Goal: Task Accomplishment & Management: Manage account settings

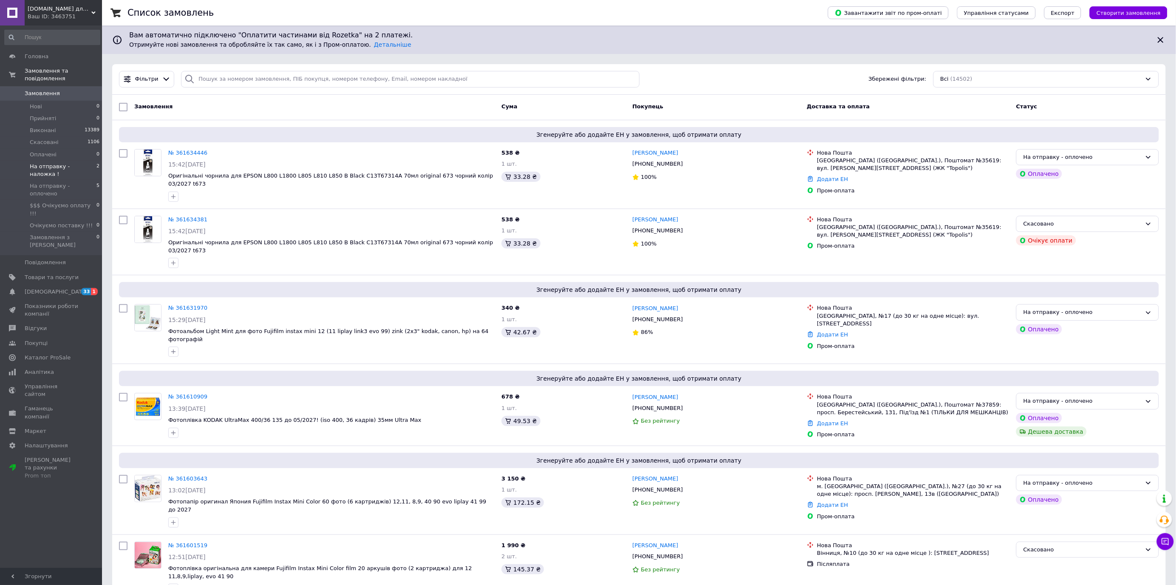
click at [85, 163] on span "На отправку - наложка !" at bounding box center [63, 170] width 67 height 15
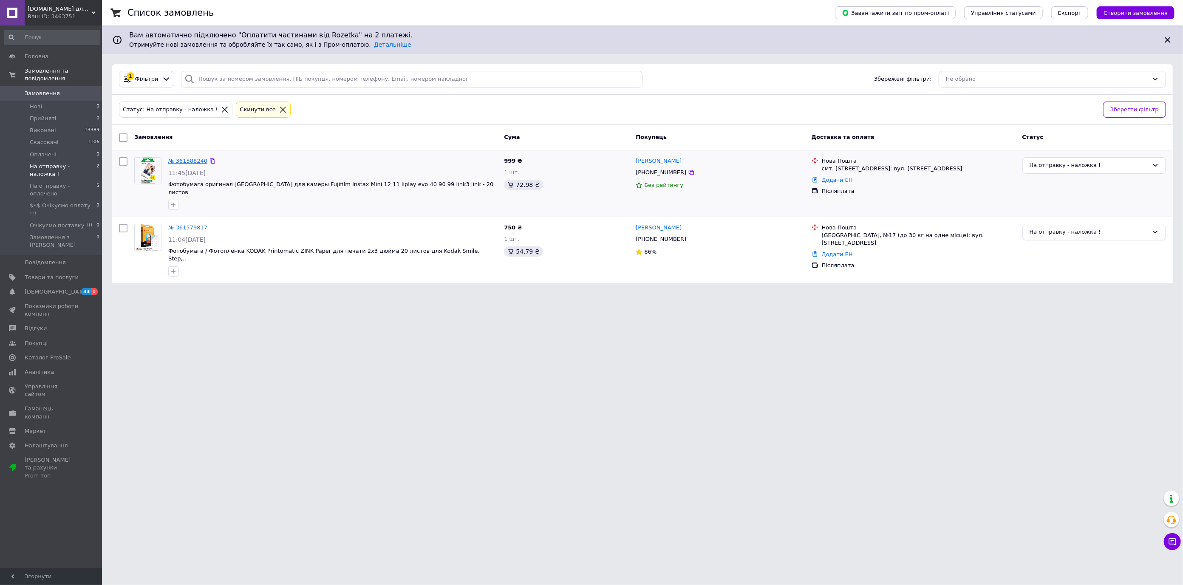
click at [196, 162] on link "№ 361588240" at bounding box center [187, 161] width 39 height 6
click at [185, 224] on link "№ 361579817" at bounding box center [187, 227] width 39 height 6
click at [74, 182] on span "На отправку - оплочено" at bounding box center [63, 189] width 67 height 15
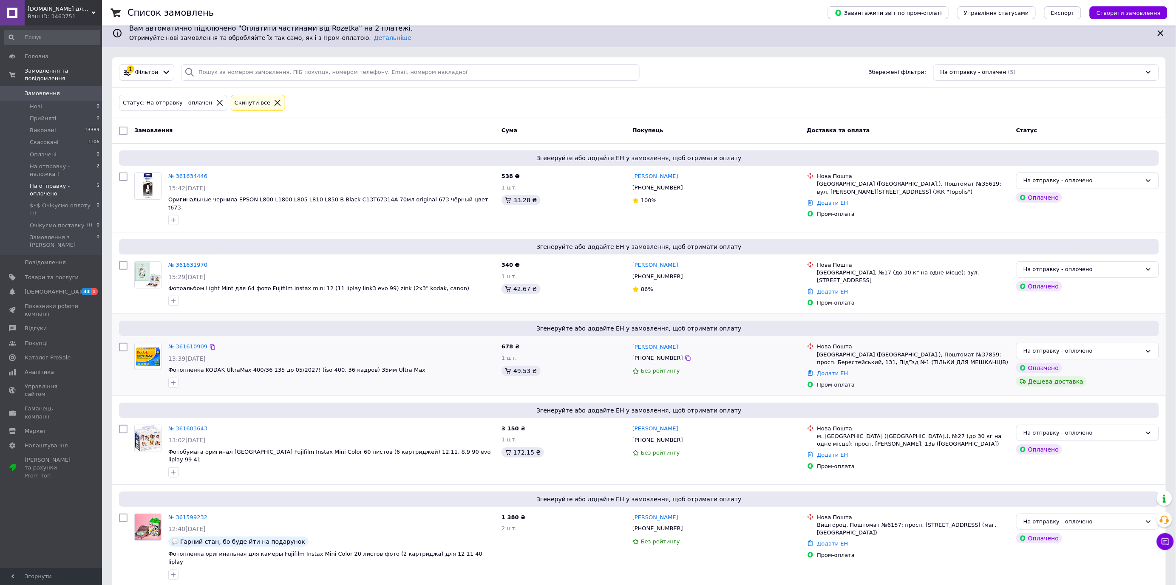
scroll to position [9, 0]
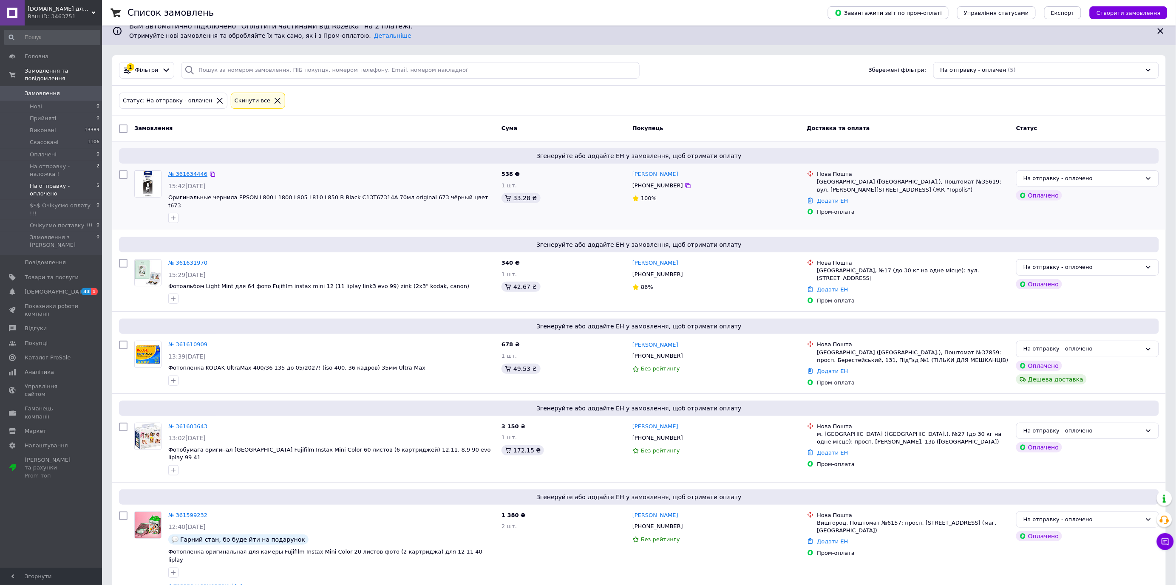
click at [193, 173] on link "№ 361634446" at bounding box center [187, 174] width 39 height 6
click at [185, 260] on link "№ 361631970" at bounding box center [187, 263] width 39 height 6
click at [188, 341] on link "№ 361610909" at bounding box center [187, 344] width 39 height 6
click at [189, 423] on link "№ 361603643" at bounding box center [187, 426] width 39 height 6
click at [189, 512] on link "№ 361599232" at bounding box center [187, 515] width 39 height 6
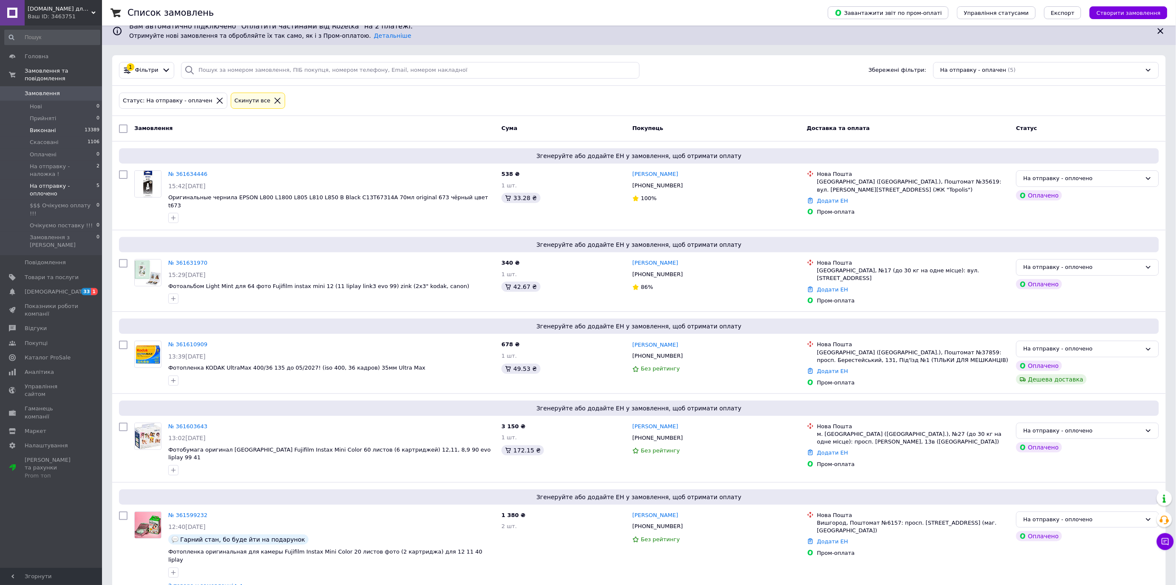
click at [49, 127] on span "Виконані" at bounding box center [43, 131] width 26 height 8
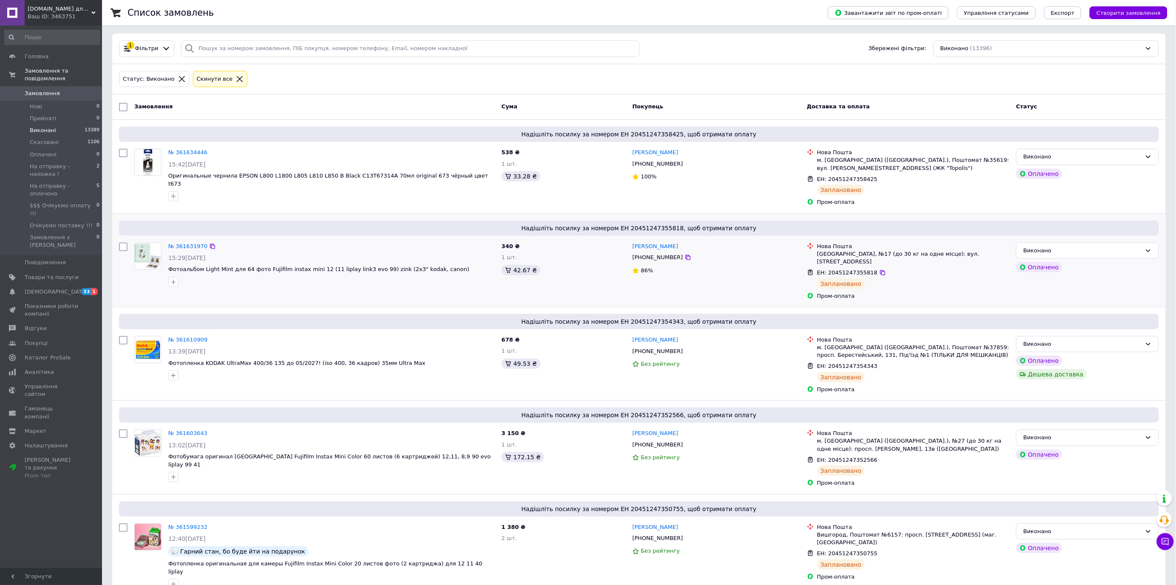
scroll to position [47, 0]
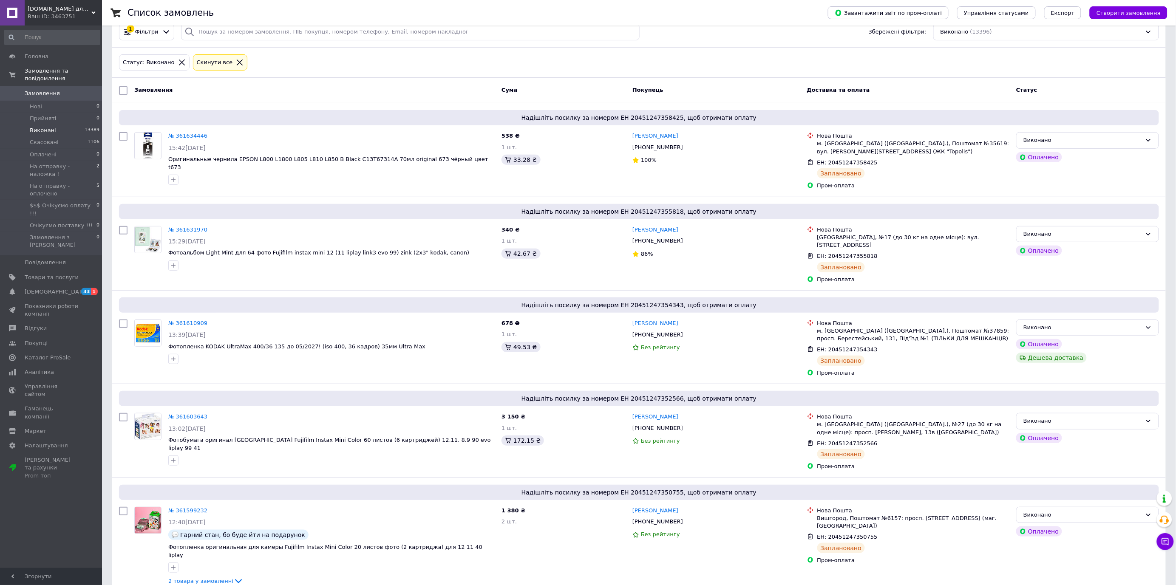
click at [74, 90] on span "Замовлення" at bounding box center [52, 94] width 54 height 8
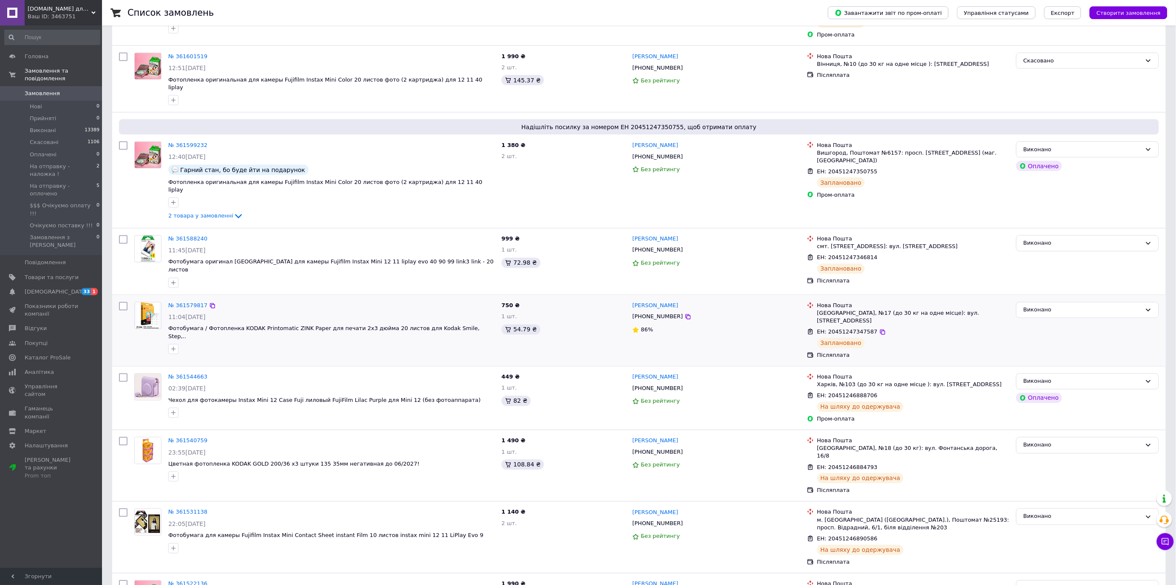
scroll to position [519, 0]
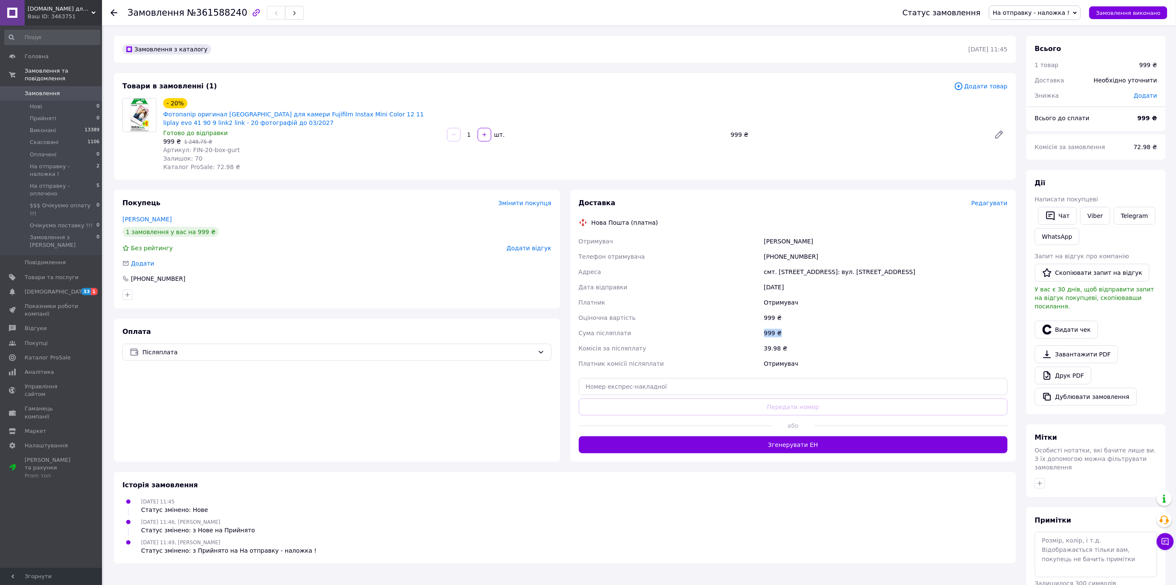
drag, startPoint x: 778, startPoint y: 339, endPoint x: 753, endPoint y: 338, distance: 25.1
click at [753, 338] on div "Отримувач Ніколаєва Анастасія Телефон отримувача +380991831359 Адреса смт. Слав…" at bounding box center [793, 303] width 433 height 138
click at [814, 334] on div "999 ₴" at bounding box center [885, 332] width 247 height 15
drag, startPoint x: 584, startPoint y: 332, endPoint x: 793, endPoint y: 329, distance: 208.7
click at [793, 329] on div "Отримувач Ніколаєва Анастасія Телефон отримувача +380991831359 Адреса смт. Слав…" at bounding box center [793, 303] width 433 height 138
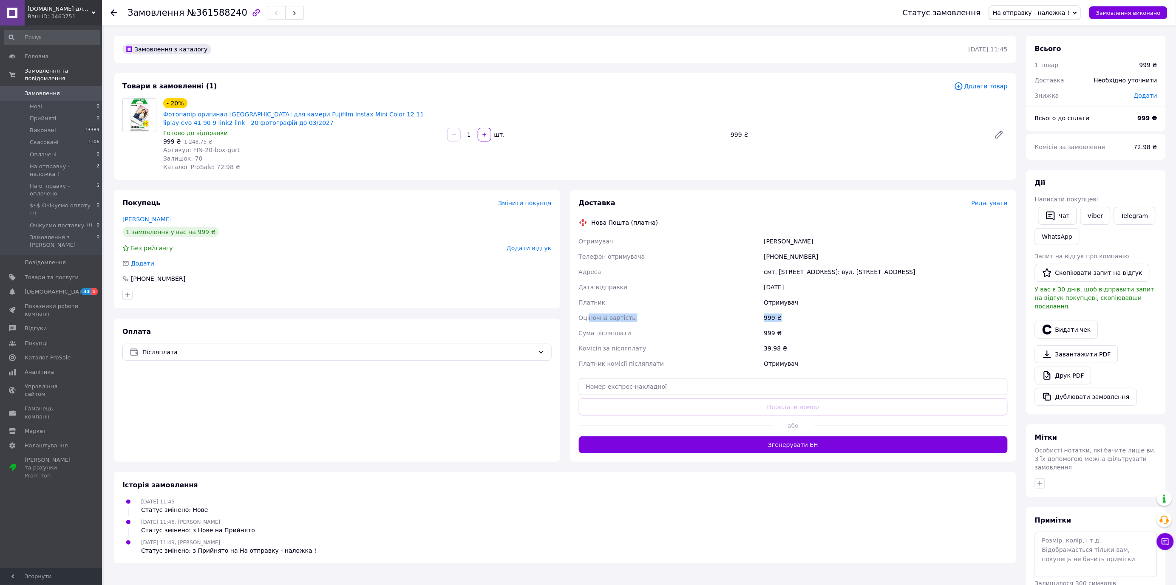
drag, startPoint x: 591, startPoint y: 314, endPoint x: 787, endPoint y: 314, distance: 195.5
click at [787, 314] on div "Отримувач Ніколаєва Анастасія Телефон отримувача +380991831359 Адреса смт. Слав…" at bounding box center [793, 303] width 433 height 138
drag, startPoint x: 615, startPoint y: 333, endPoint x: 783, endPoint y: 333, distance: 167.8
click at [783, 333] on div "Отримувач Ніколаєва Анастасія Телефон отримувача +380991831359 Адреса смт. Слав…" at bounding box center [793, 303] width 433 height 138
click at [1151, 122] on b "999 ₴" at bounding box center [1148, 118] width 20 height 7
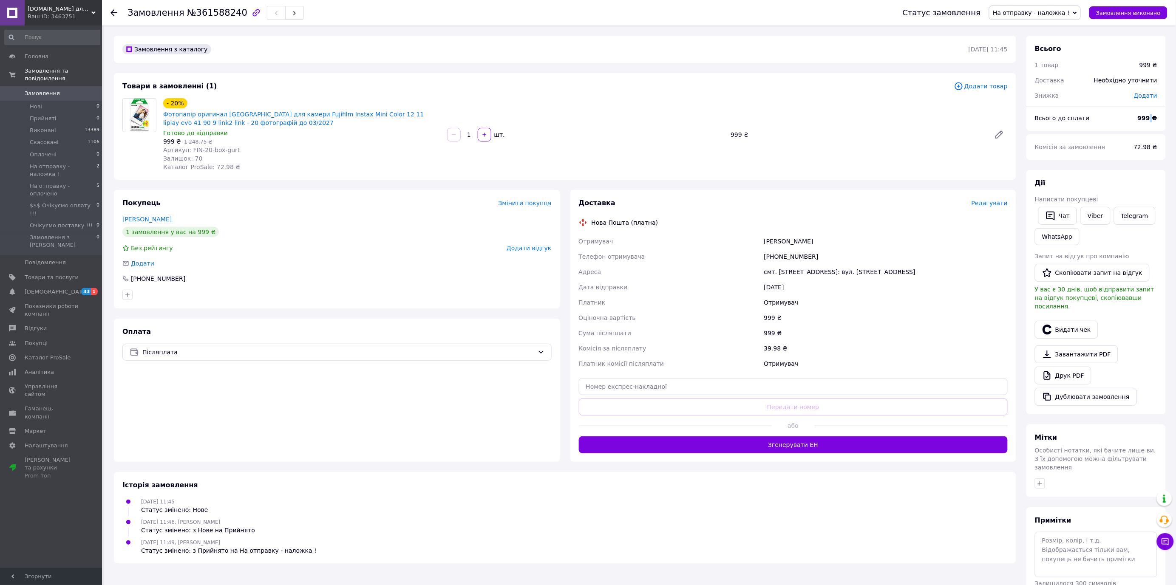
click at [1151, 122] on b "999 ₴" at bounding box center [1148, 118] width 20 height 7
click at [989, 204] on span "Редагувати" at bounding box center [989, 203] width 36 height 7
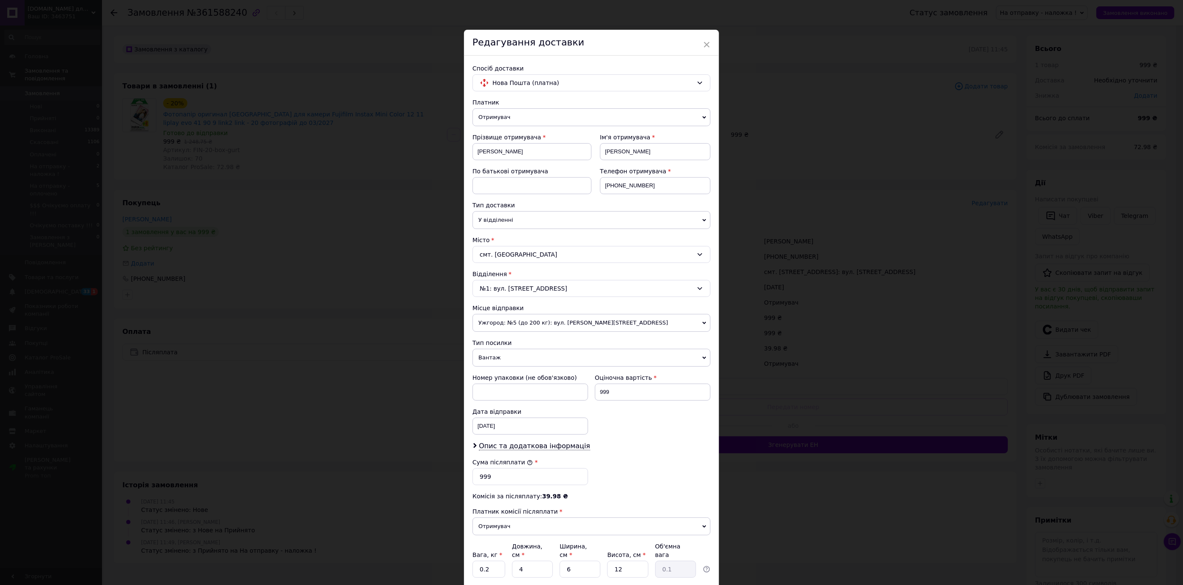
click at [908, 292] on div "× Редагування доставки Спосіб доставки Нова Пошта (платна) Платник Отримувач Ві…" at bounding box center [591, 292] width 1183 height 585
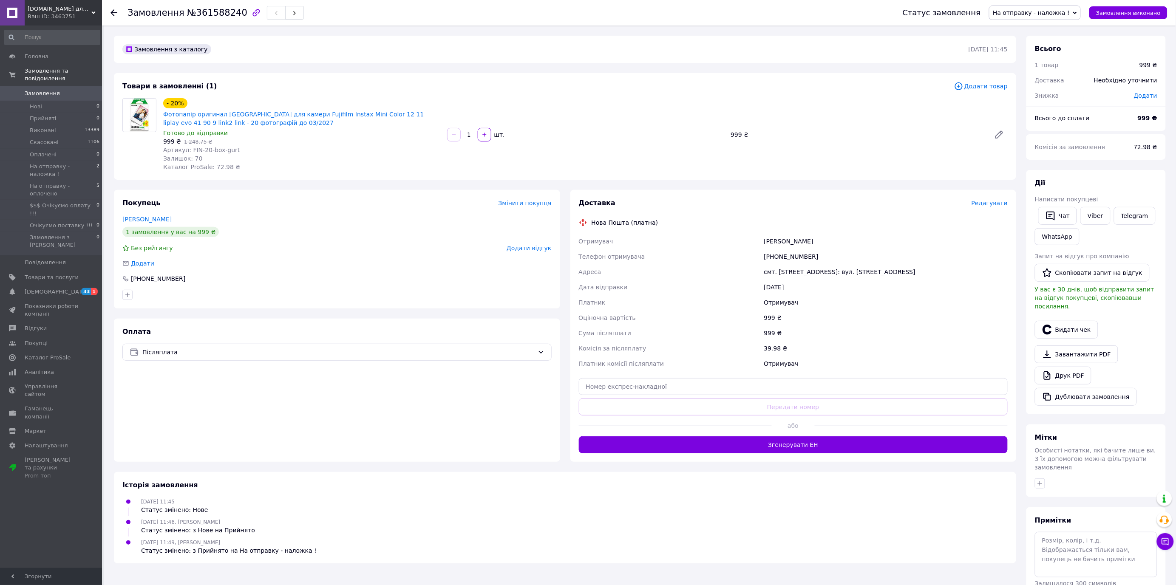
click at [991, 203] on span "Редагувати" at bounding box center [989, 203] width 36 height 7
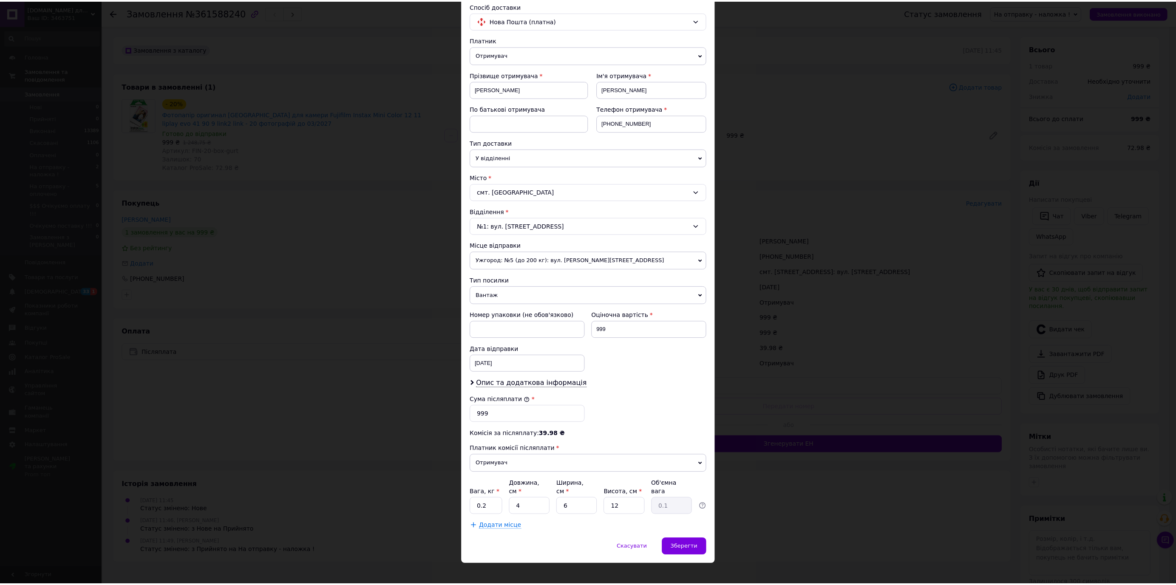
scroll to position [64, 0]
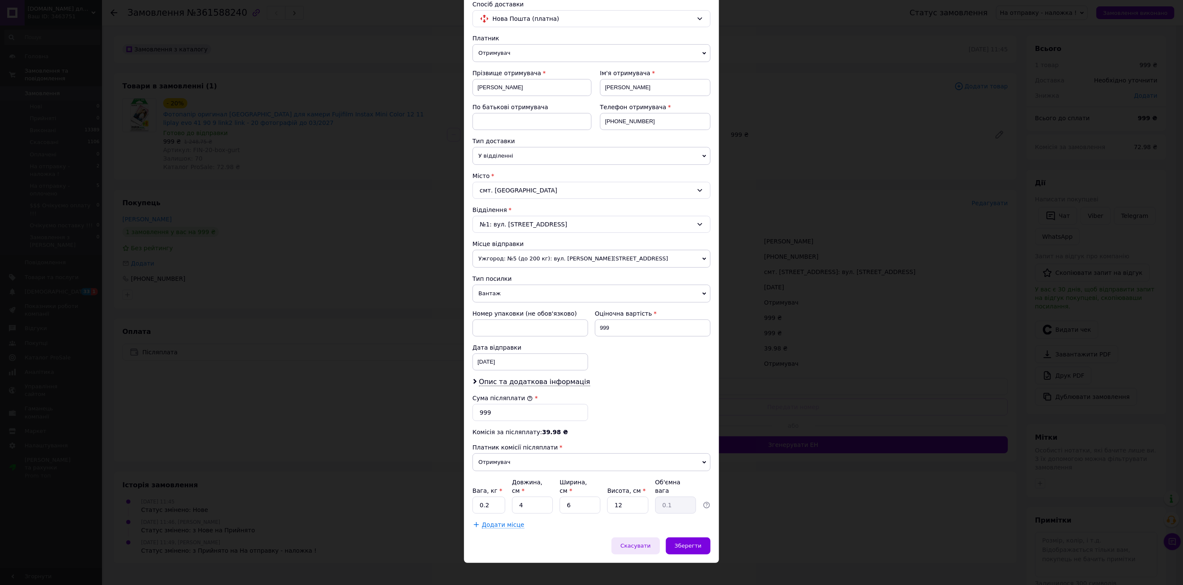
click at [636, 543] on span "Скасувати" at bounding box center [635, 546] width 30 height 6
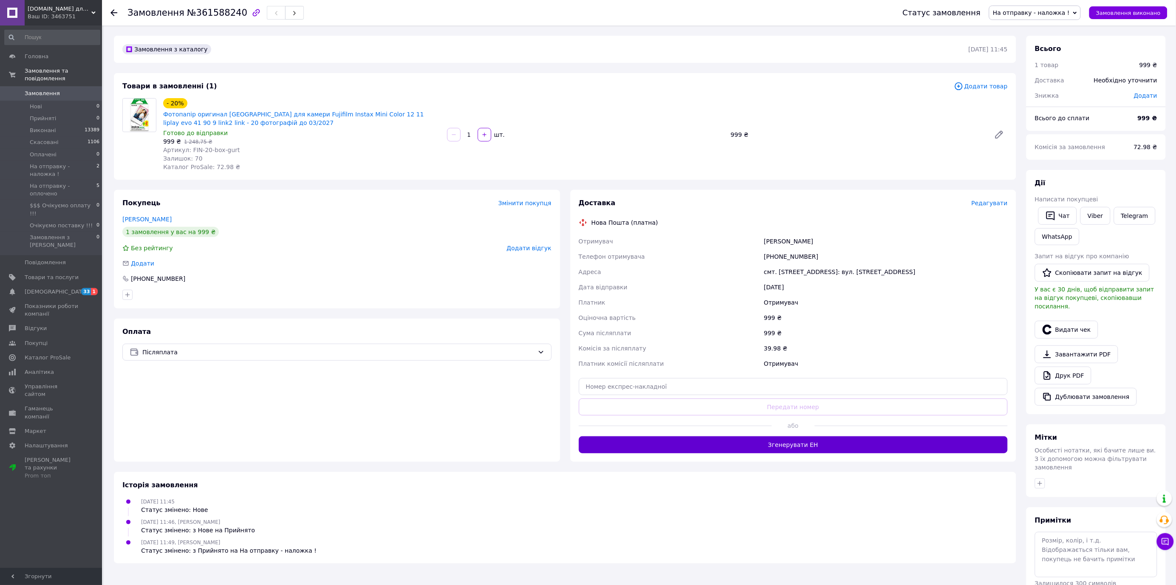
click at [794, 450] on button "Згенерувати ЕН" at bounding box center [793, 444] width 429 height 17
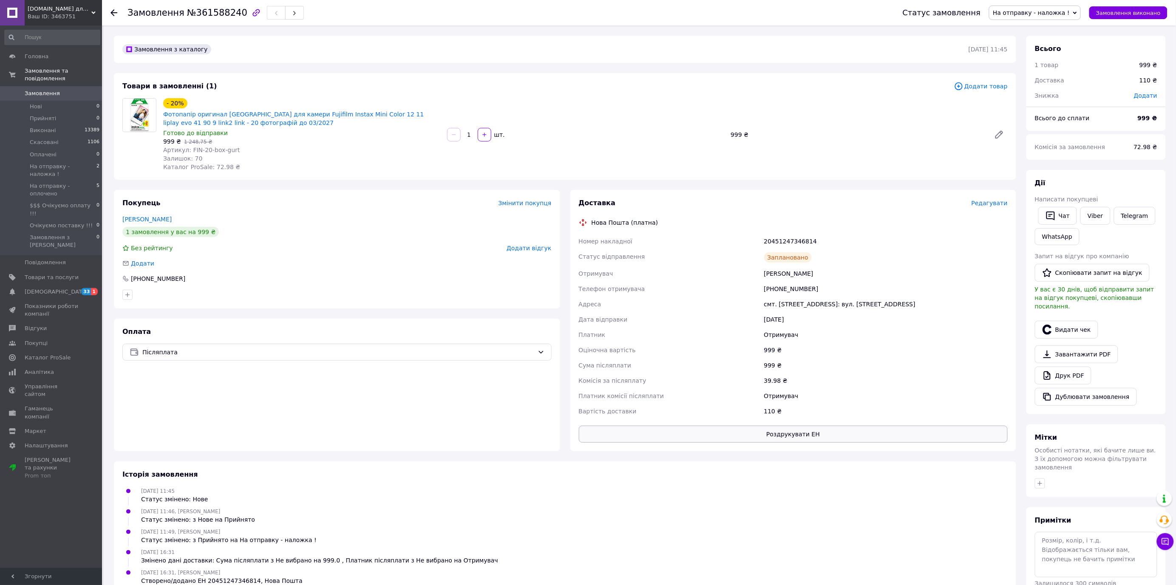
click at [788, 435] on button "Роздрукувати ЕН" at bounding box center [793, 434] width 429 height 17
drag, startPoint x: 862, startPoint y: 152, endPoint x: 878, endPoint y: 135, distance: 23.7
click at [862, 152] on div "- 20% Фотопапір оригинал Япония для камери Fujifilm Instax Mini Color 12 11 lip…" at bounding box center [585, 134] width 851 height 76
click at [1146, 13] on span "Замовлення виконано" at bounding box center [1128, 13] width 65 height 6
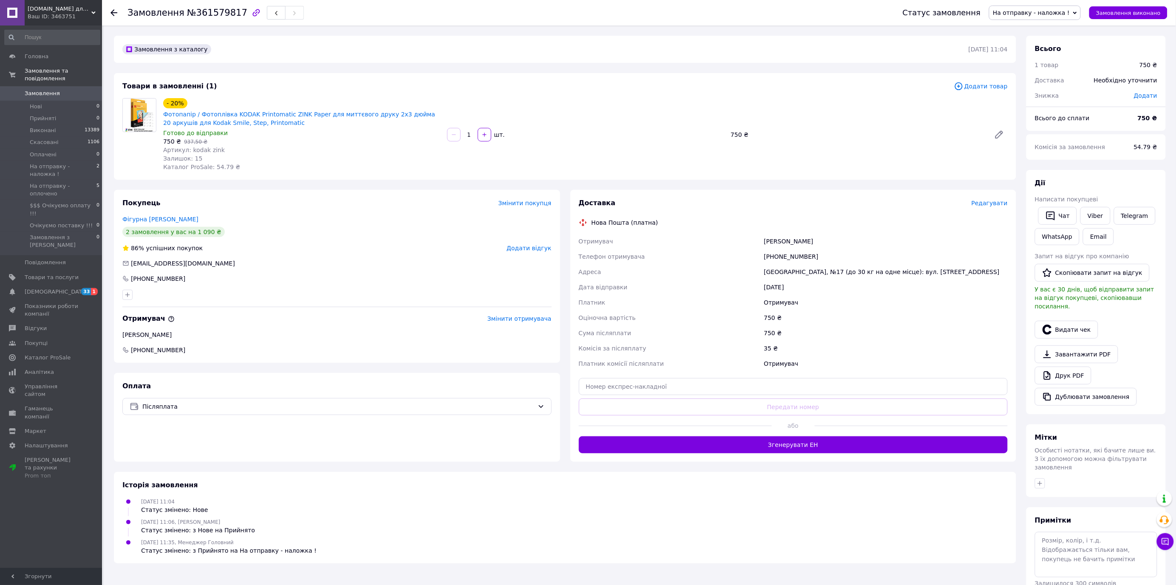
click at [996, 202] on span "Редагувати" at bounding box center [989, 203] width 36 height 7
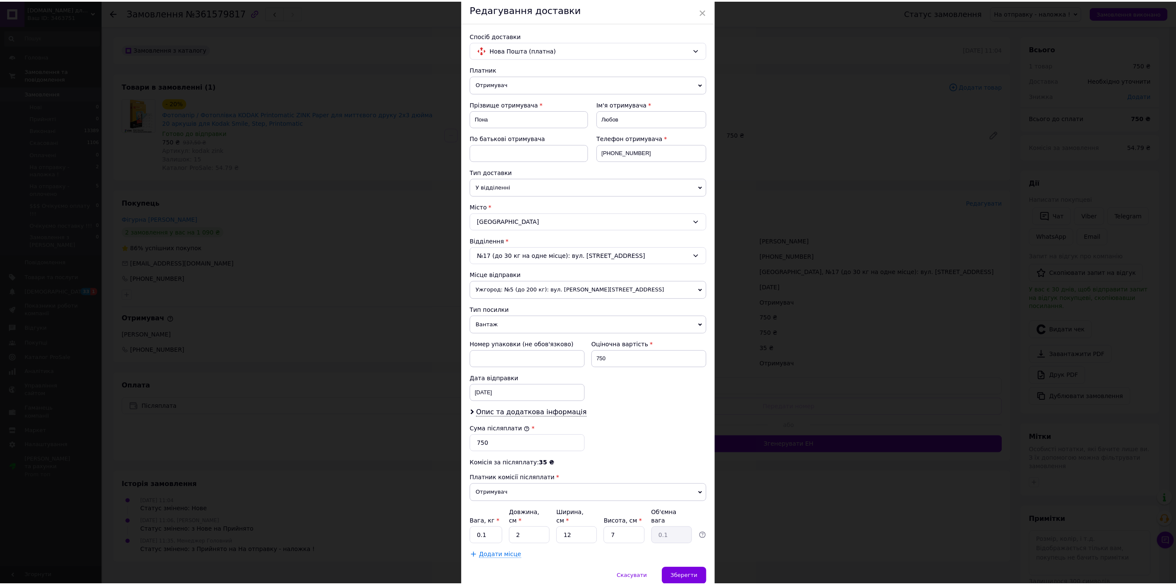
scroll to position [64, 0]
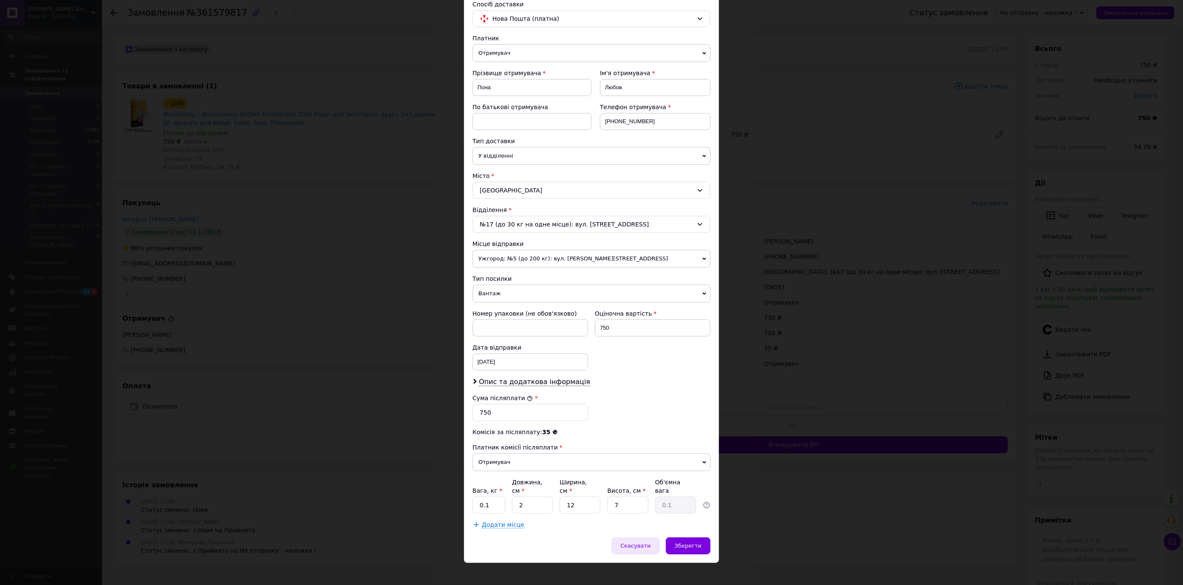
click at [643, 543] on span "Скасувати" at bounding box center [635, 546] width 30 height 6
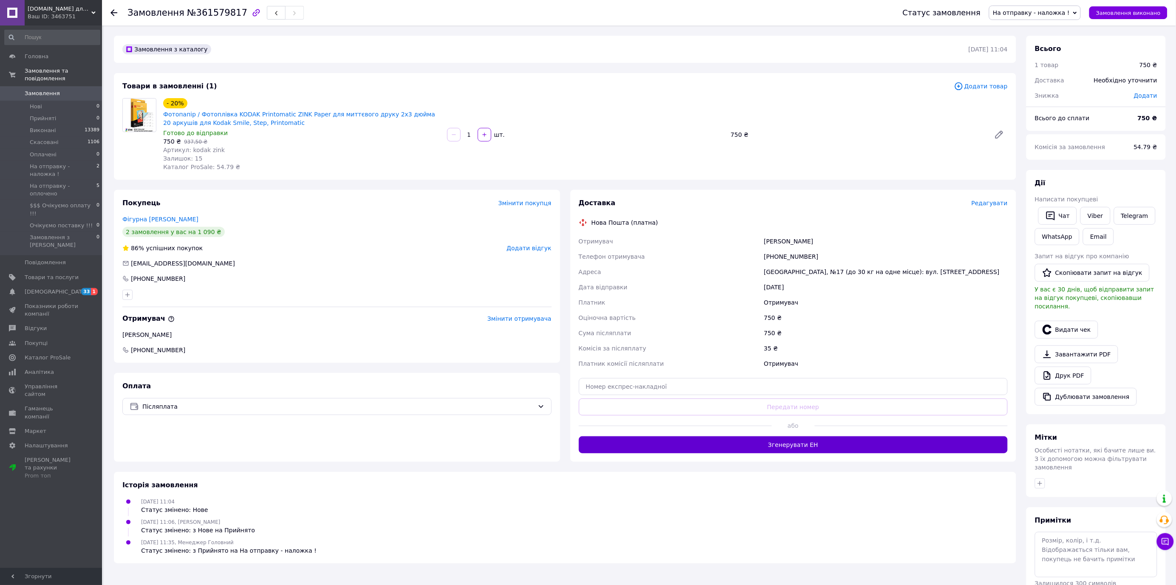
click at [791, 446] on button "Згенерувати ЕН" at bounding box center [793, 444] width 429 height 17
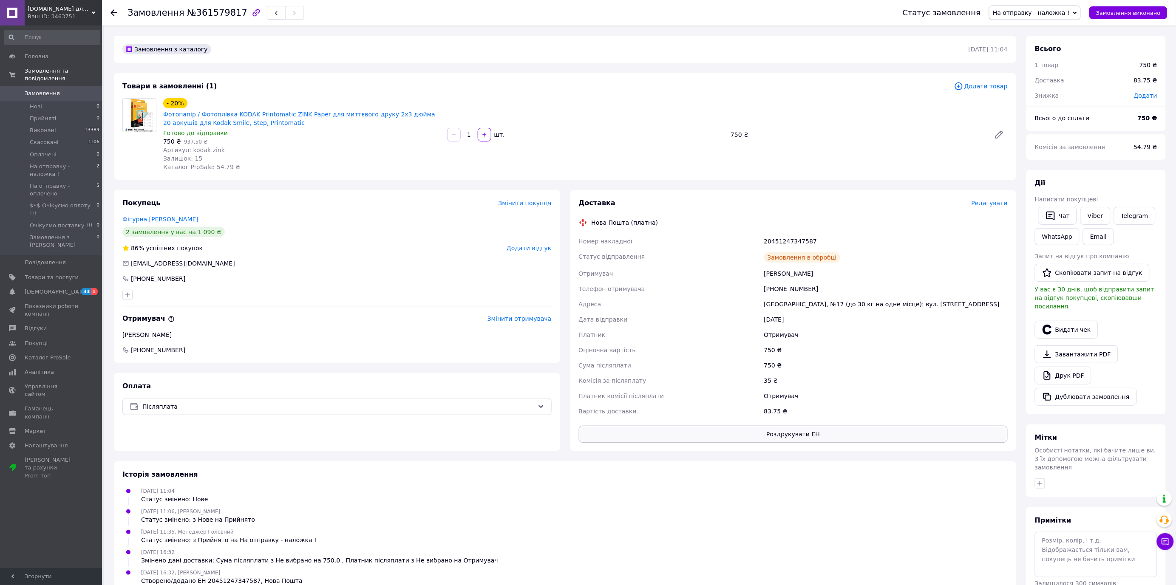
click at [781, 439] on button "Роздрукувати ЕН" at bounding box center [793, 434] width 429 height 17
drag, startPoint x: 886, startPoint y: 120, endPoint x: 1089, endPoint y: 39, distance: 217.9
click at [888, 119] on div "- 20% Фотопапір / Фотоплівка KODAK Printomatic ZINK Paper для миттєвого друку 2…" at bounding box center [585, 134] width 851 height 76
click at [1124, 9] on button "Замовлення виконано" at bounding box center [1128, 12] width 78 height 13
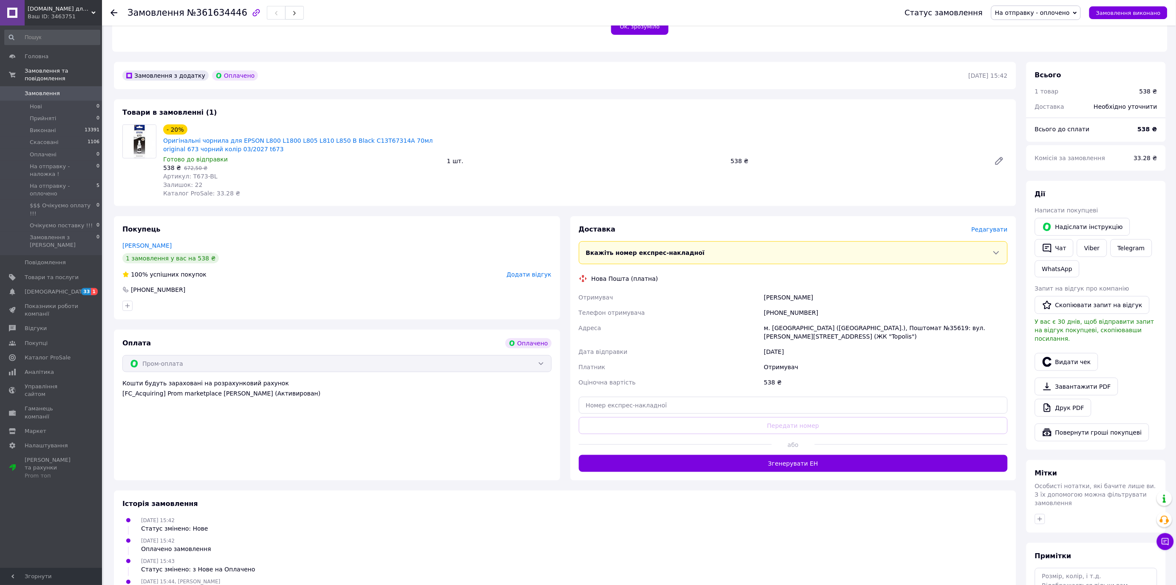
scroll to position [189, 0]
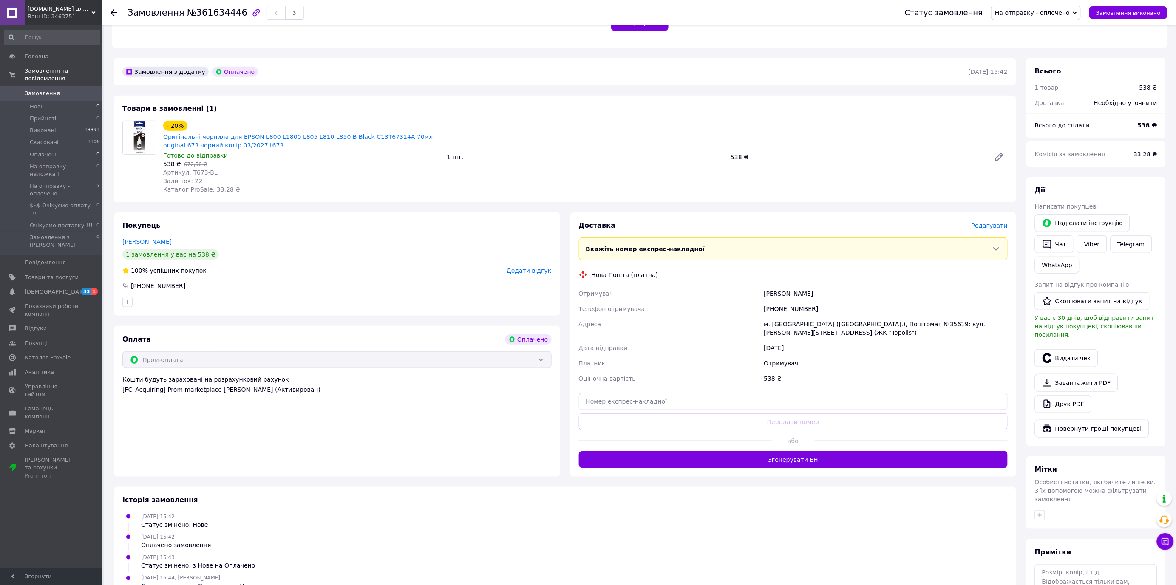
click at [995, 222] on span "Редагувати" at bounding box center [989, 225] width 36 height 7
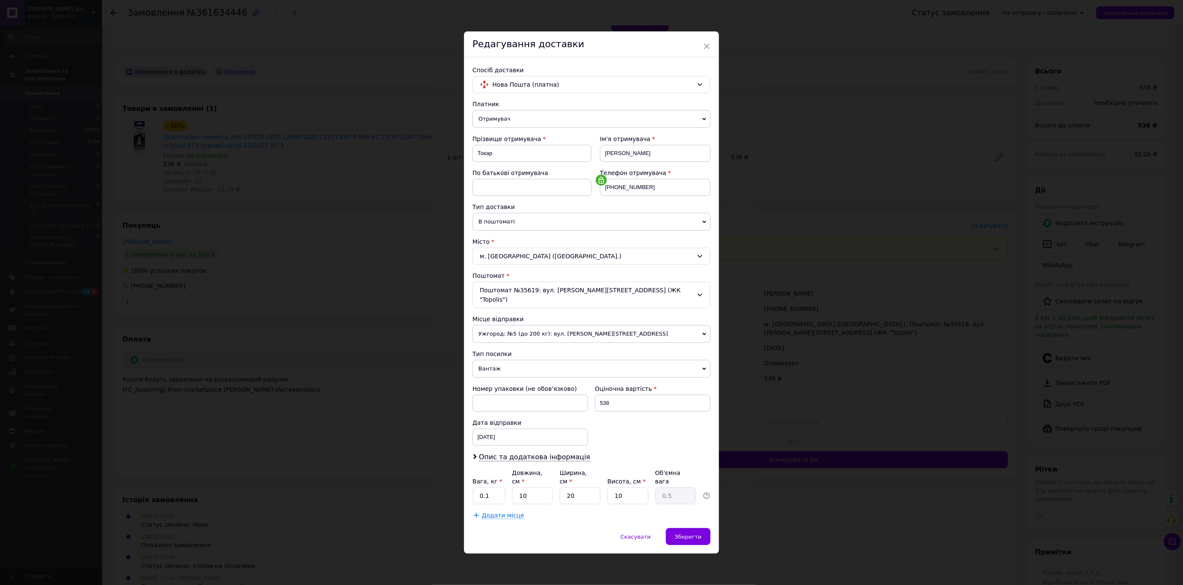
click at [878, 253] on div "× Редагування доставки Спосіб доставки Нова Пошта (платна) Платник Отримувач Ві…" at bounding box center [591, 292] width 1183 height 585
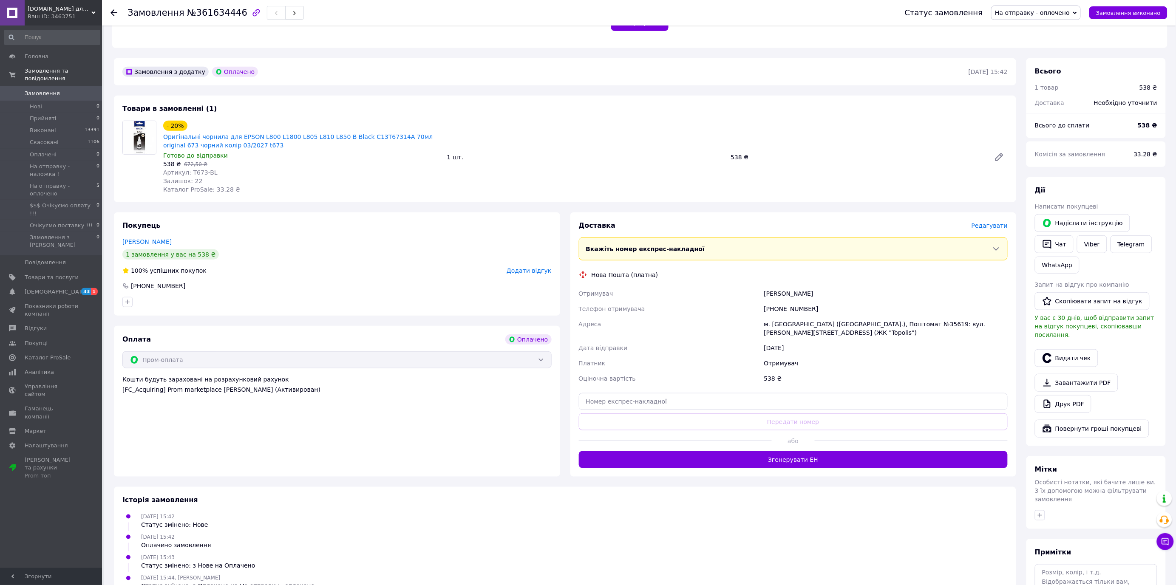
click at [996, 222] on span "Редагувати" at bounding box center [989, 225] width 36 height 7
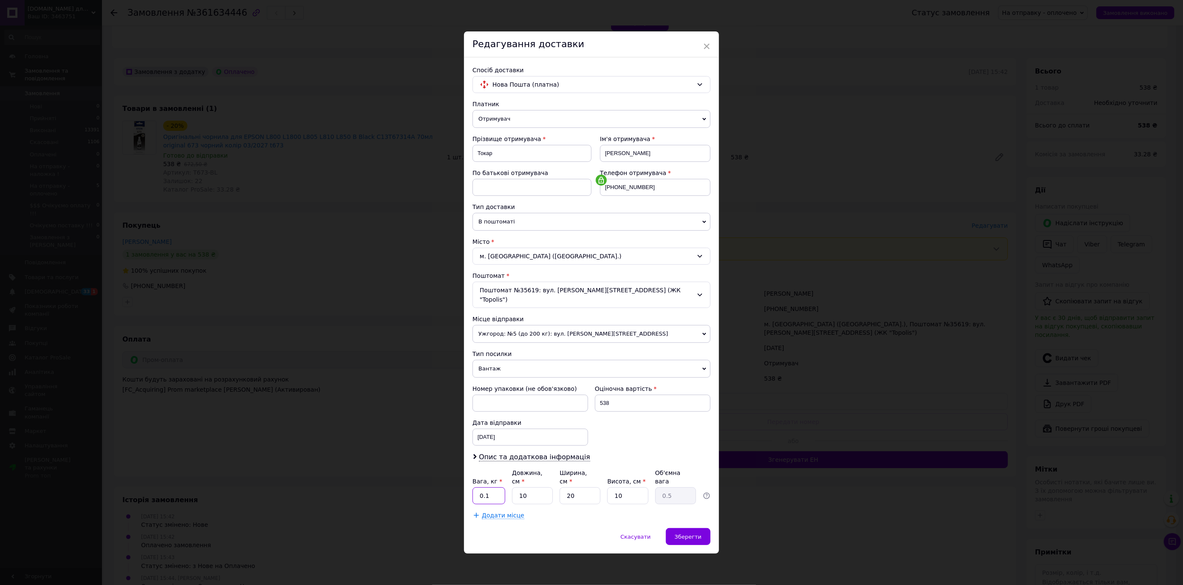
click at [493, 494] on input "0.1" at bounding box center [489, 495] width 33 height 17
type input "0.2"
click at [689, 528] on div "Зберегти" at bounding box center [688, 536] width 45 height 17
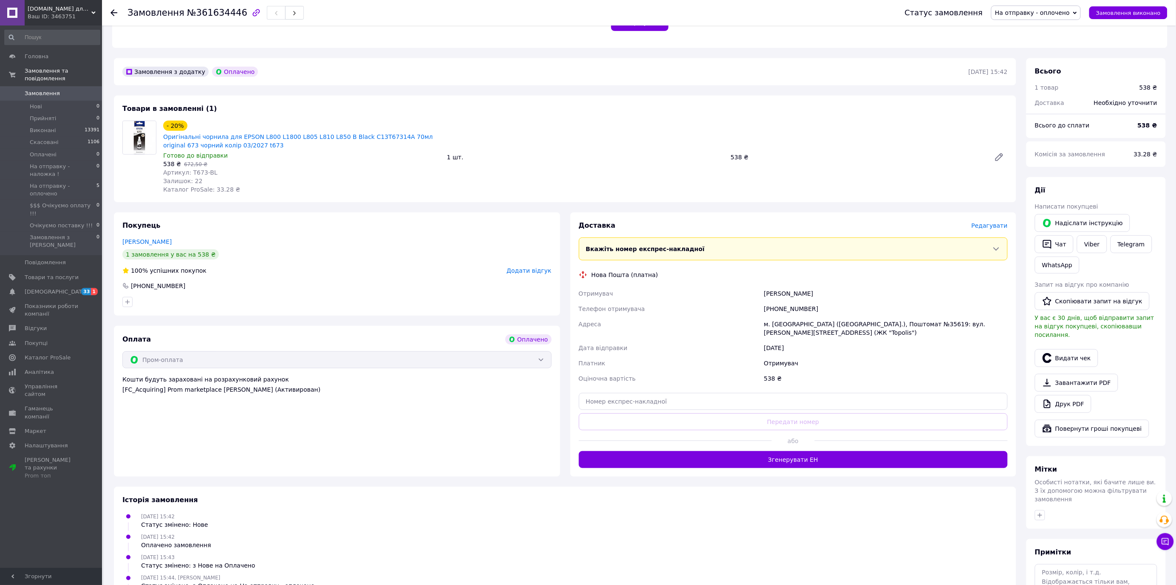
click at [996, 222] on span "Редагувати" at bounding box center [989, 225] width 36 height 7
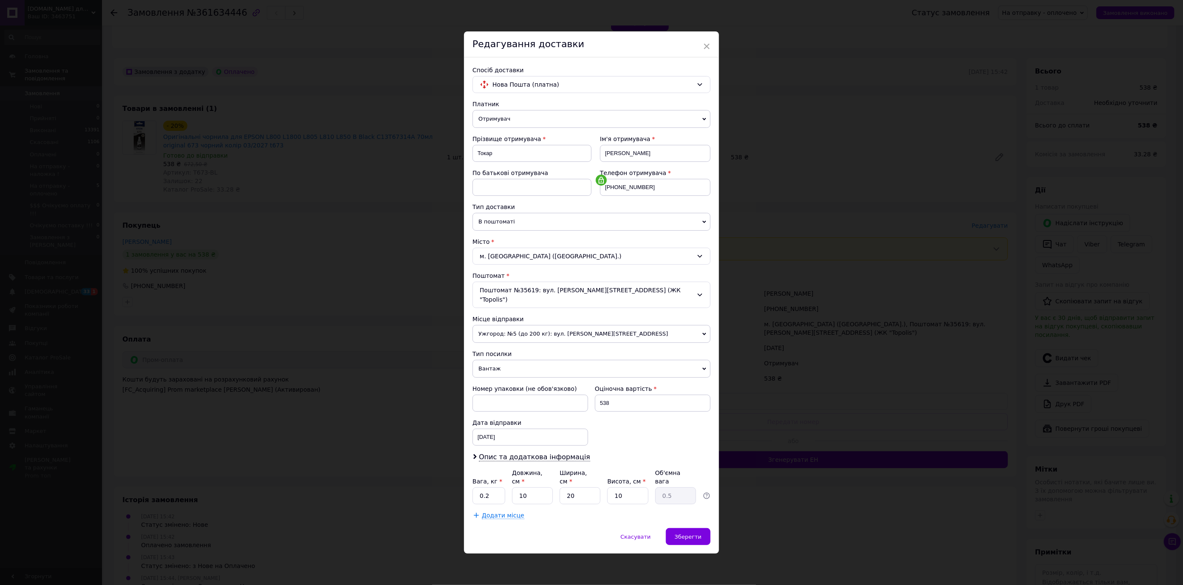
click at [643, 534] on span "Скасувати" at bounding box center [635, 537] width 30 height 6
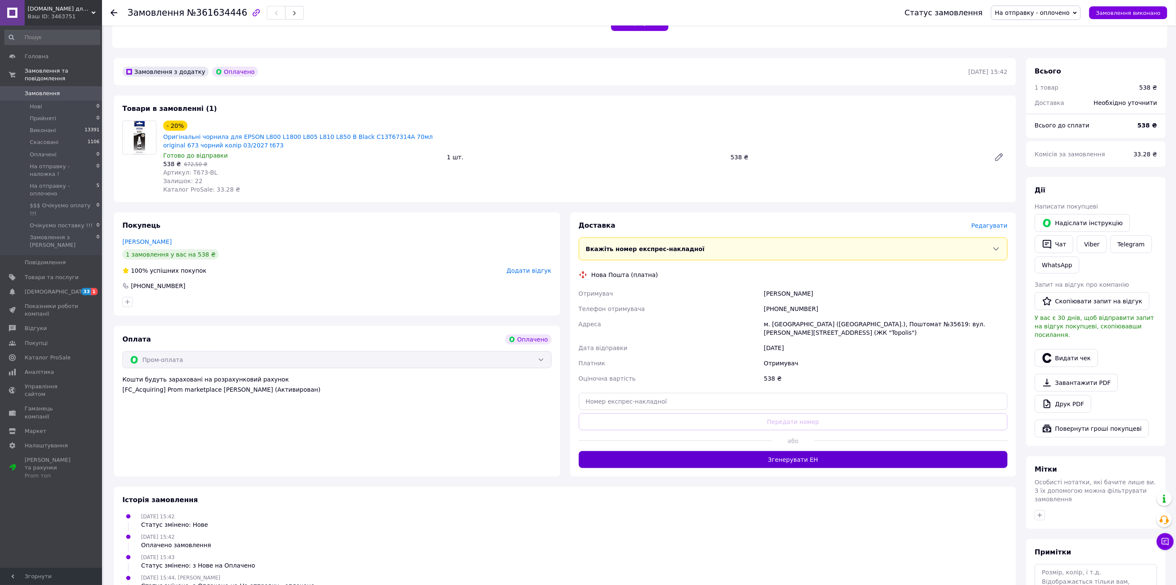
click at [784, 451] on button "Згенерувати ЕН" at bounding box center [793, 459] width 429 height 17
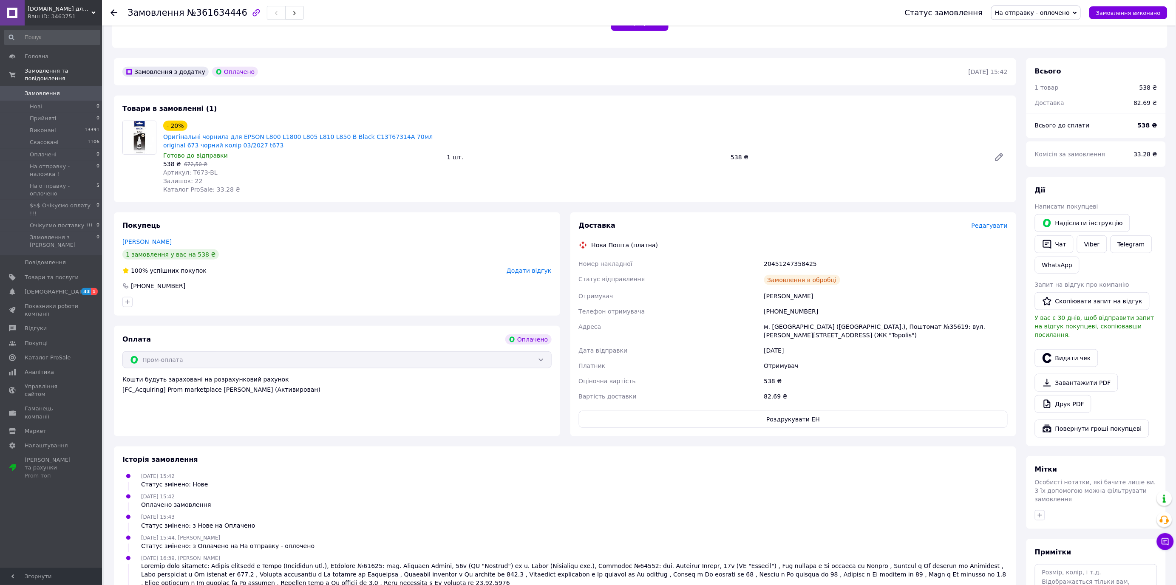
click at [816, 411] on button "Роздрукувати ЕН" at bounding box center [793, 419] width 429 height 17
click at [1126, 15] on span "Замовлення виконано" at bounding box center [1128, 13] width 65 height 6
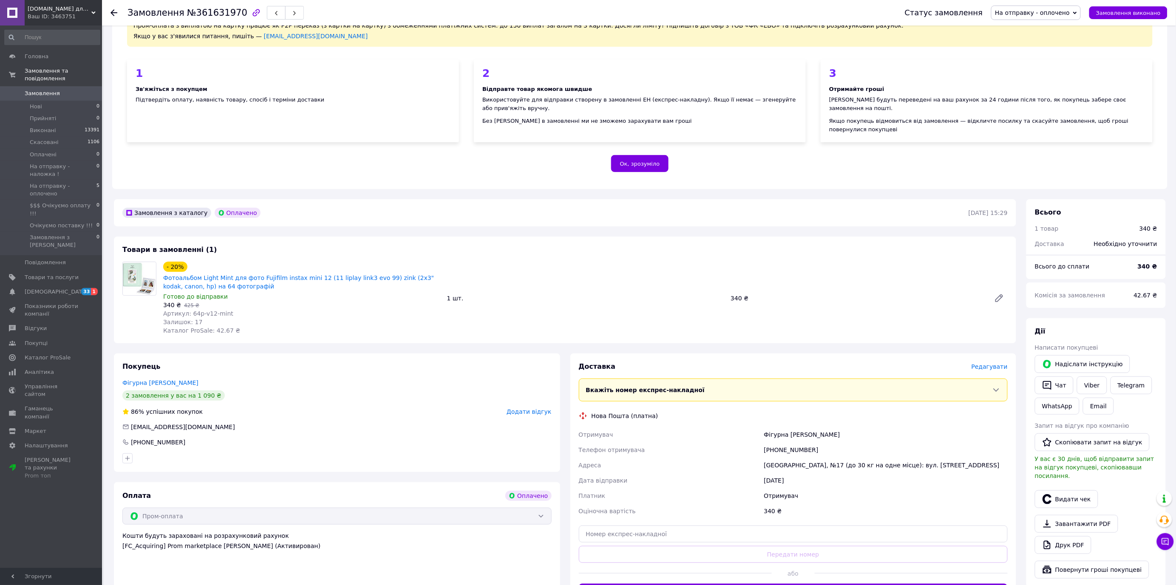
scroll to position [142, 0]
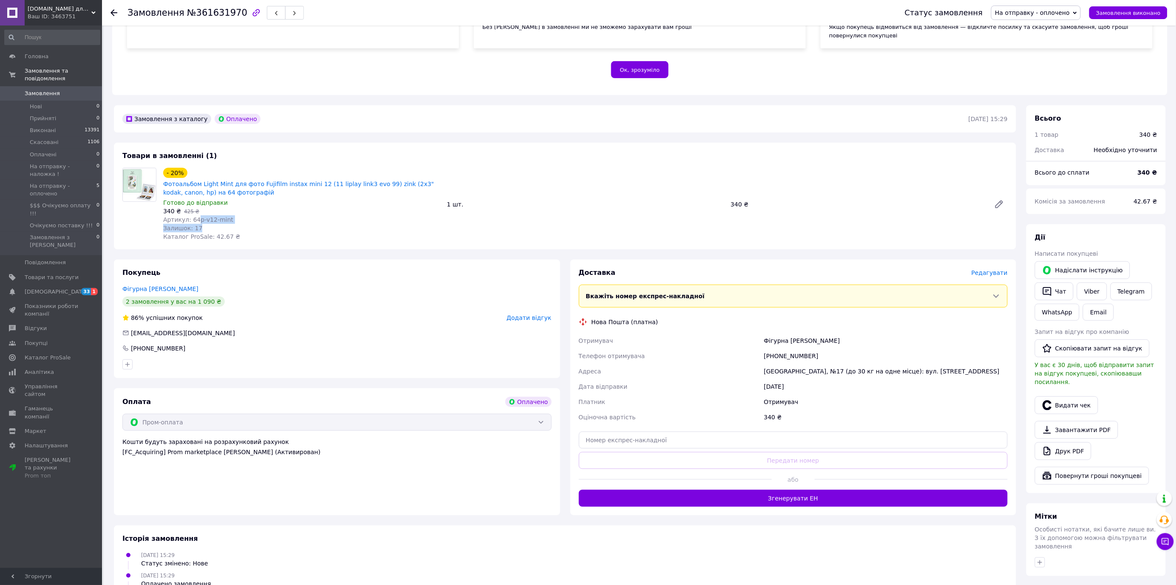
drag, startPoint x: 198, startPoint y: 211, endPoint x: 218, endPoint y: 217, distance: 21.8
click at [218, 217] on div "- 20% Фотоальбом Light Mint для фото Fujifilm instax mini 12 (11 liplay link3 e…" at bounding box center [302, 204] width 284 height 76
click at [994, 269] on span "Редагувати" at bounding box center [989, 272] width 36 height 7
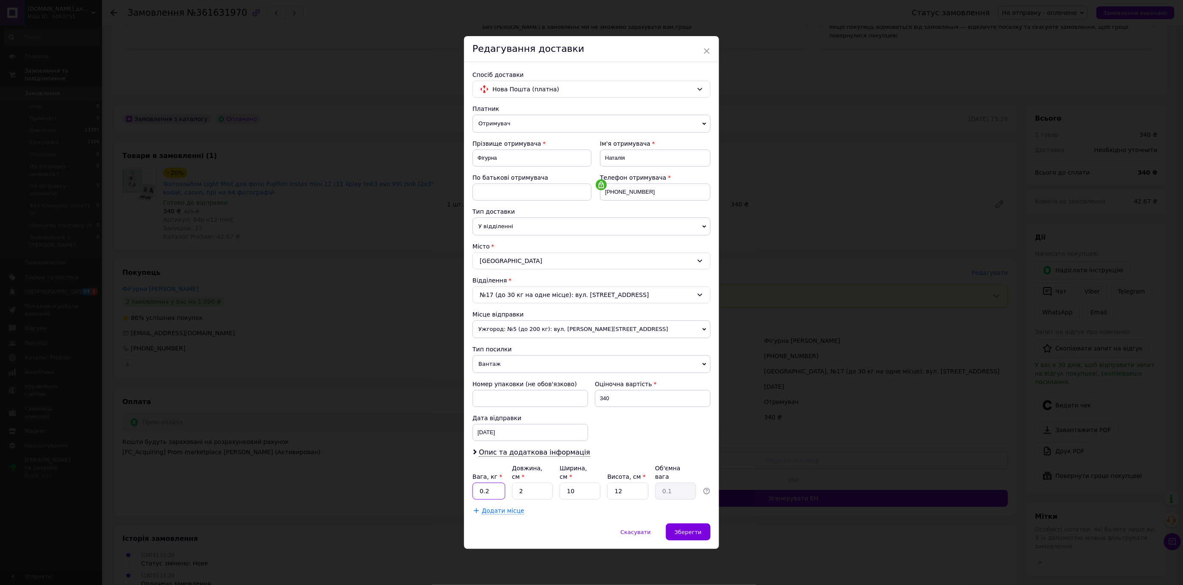
click at [490, 490] on input "0.2" at bounding box center [489, 491] width 33 height 17
type input "0.5"
click at [688, 529] on span "Зберегти" at bounding box center [688, 532] width 27 height 6
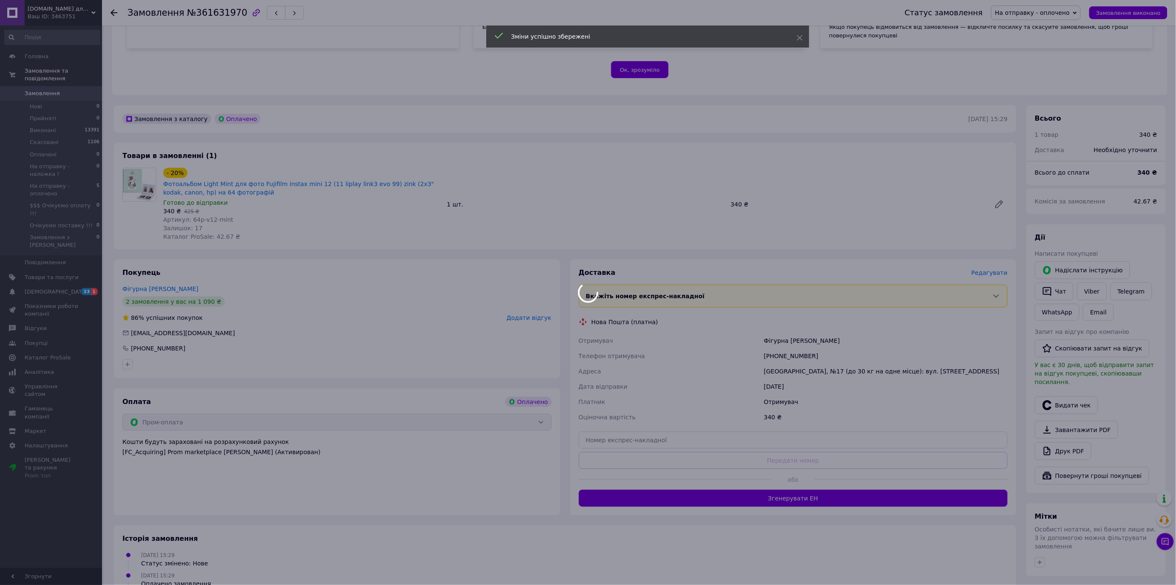
click at [819, 491] on div at bounding box center [588, 292] width 1176 height 585
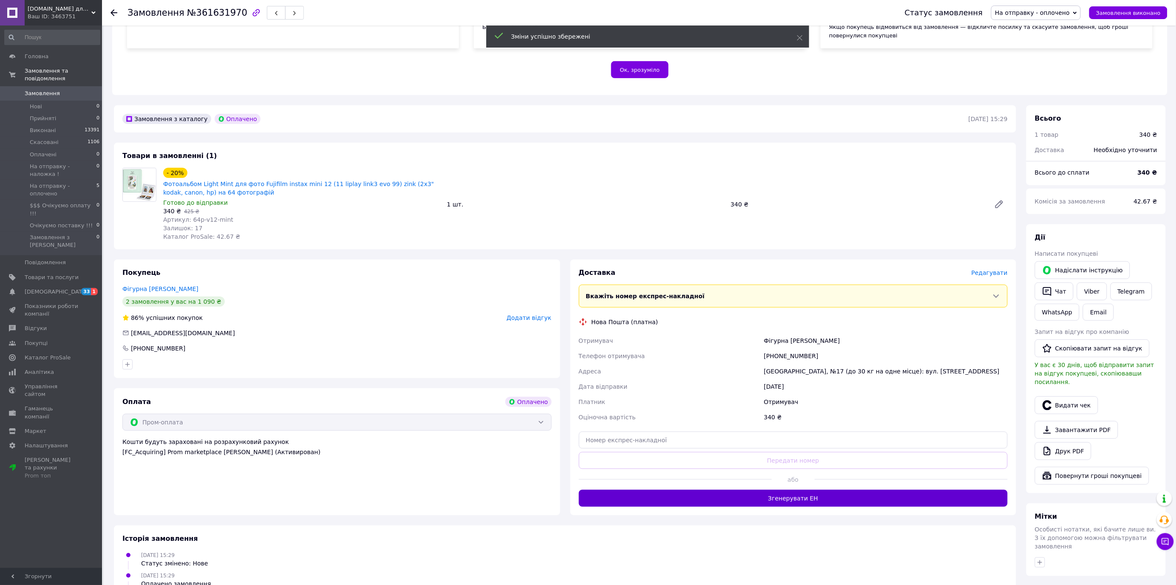
click at [808, 490] on button "Згенерувати ЕН" at bounding box center [793, 498] width 429 height 17
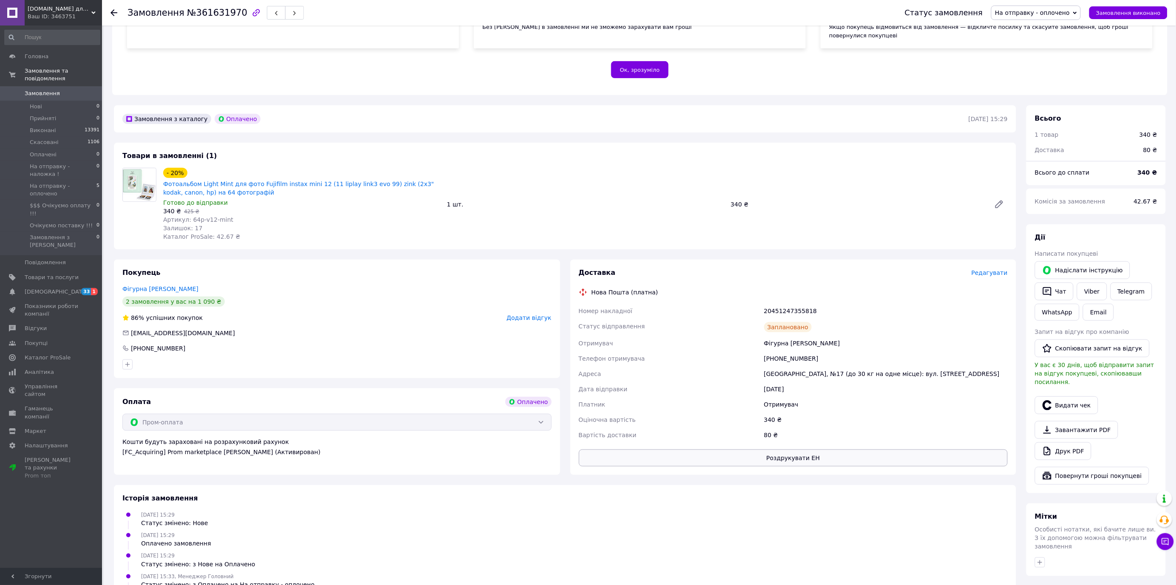
click at [780, 451] on button "Роздрукувати ЕН" at bounding box center [793, 458] width 429 height 17
click at [1124, 14] on span "Замовлення виконано" at bounding box center [1128, 13] width 65 height 6
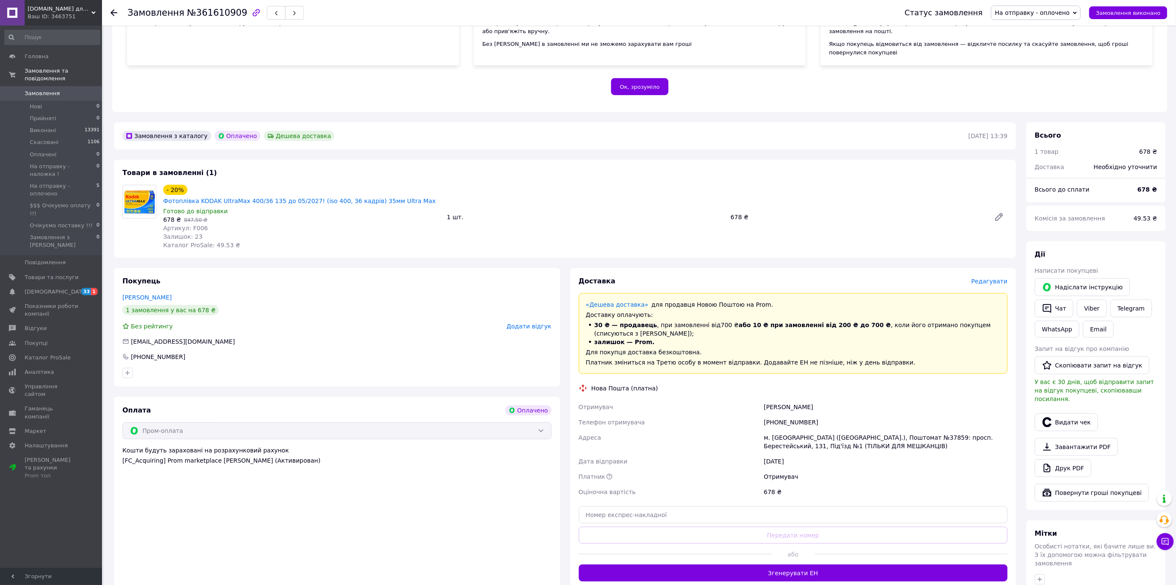
scroll to position [189, 0]
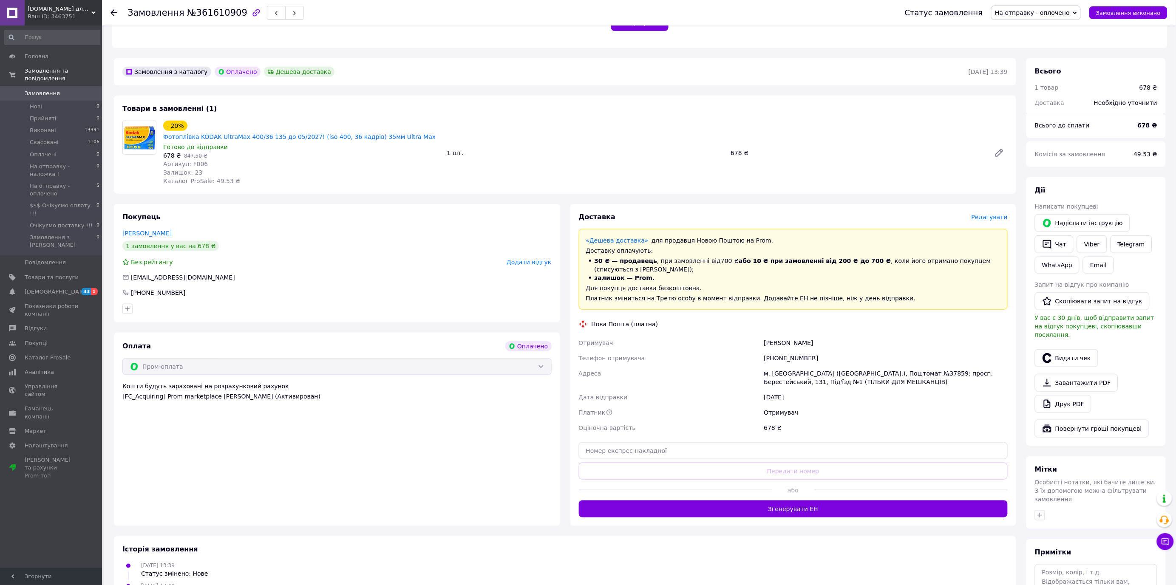
click at [1005, 212] on div "Доставка Редагувати" at bounding box center [793, 217] width 429 height 10
click at [999, 214] on span "Редагувати" at bounding box center [989, 217] width 36 height 7
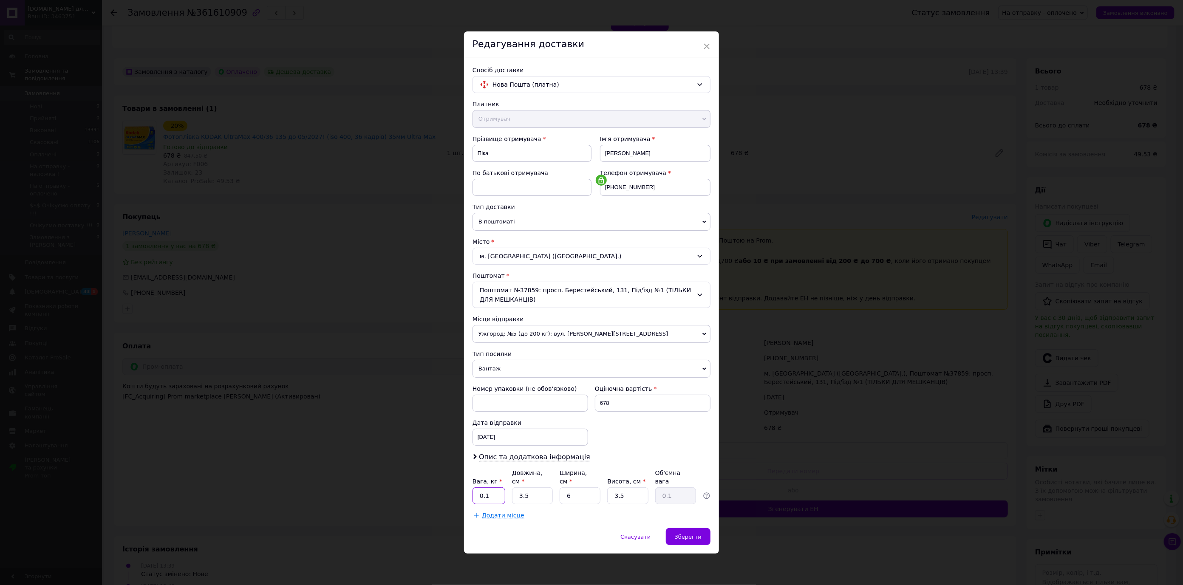
click at [495, 487] on input "0.1" at bounding box center [489, 495] width 33 height 17
type input "0.2"
click at [691, 528] on div "Зберегти" at bounding box center [688, 536] width 45 height 17
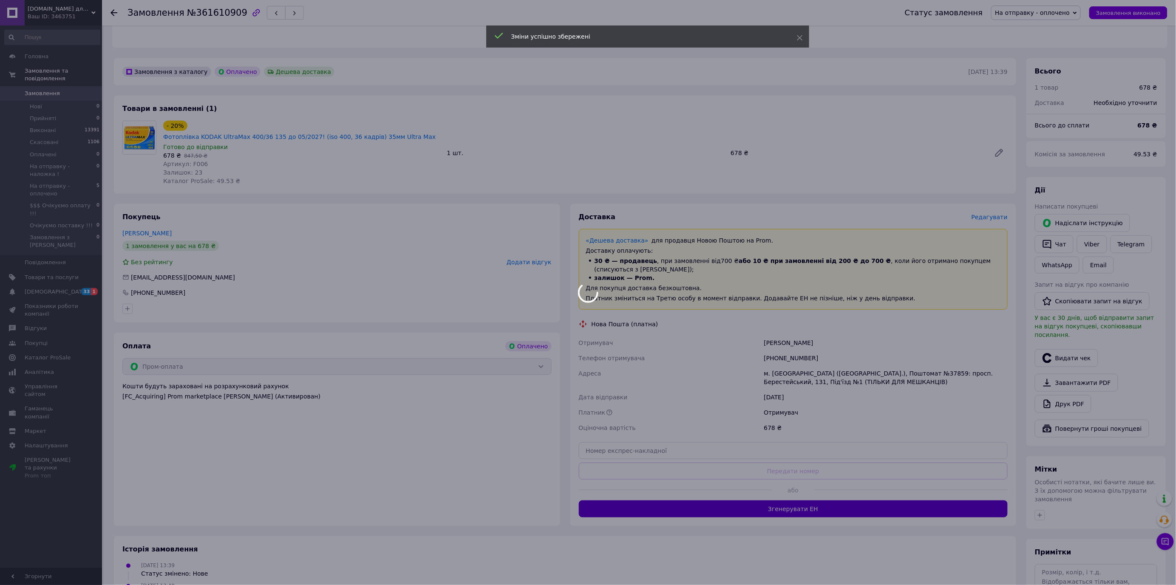
click at [791, 489] on div at bounding box center [588, 292] width 1176 height 585
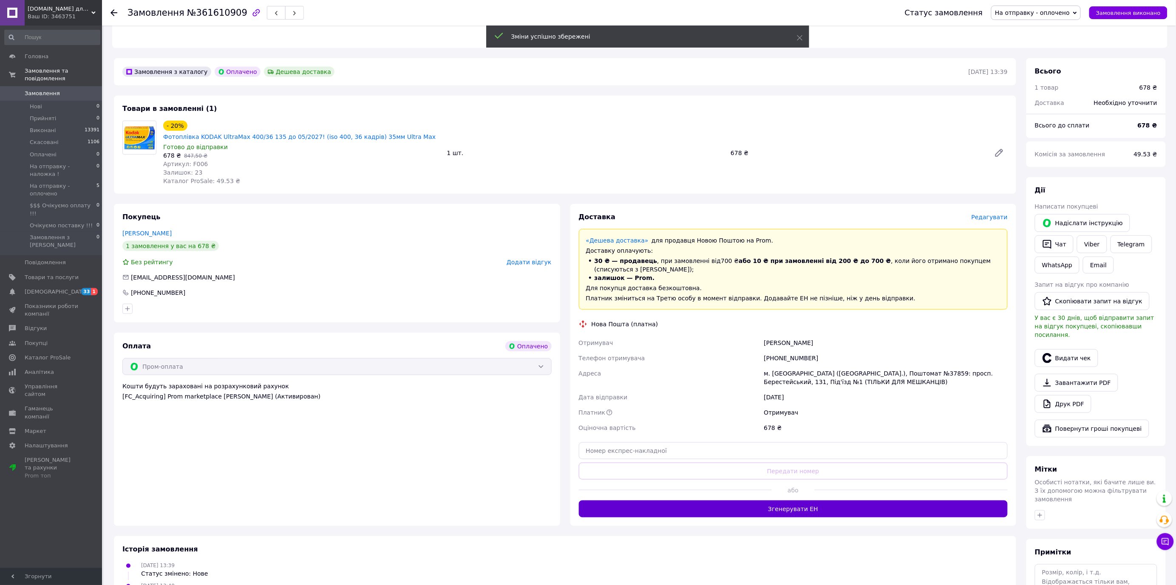
click at [791, 501] on button "Згенерувати ЕН" at bounding box center [793, 509] width 429 height 17
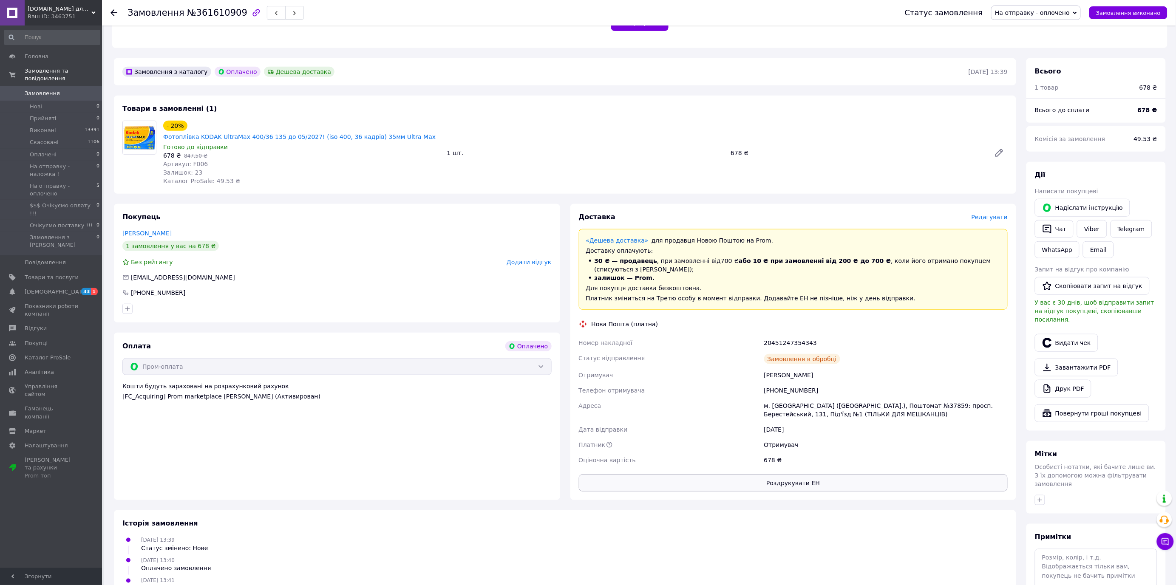
click at [807, 475] on button "Роздрукувати ЕН" at bounding box center [793, 483] width 429 height 17
drag, startPoint x: 1119, startPoint y: 11, endPoint x: 999, endPoint y: 68, distance: 132.5
click at [1119, 11] on span "Замовлення виконано" at bounding box center [1128, 13] width 65 height 6
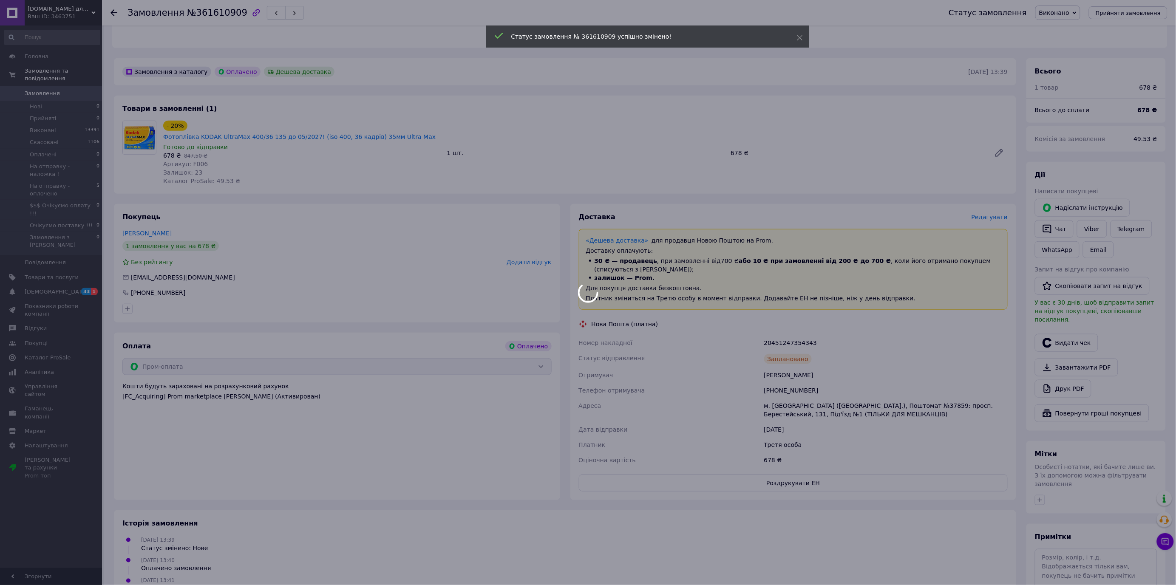
scroll to position [0, 0]
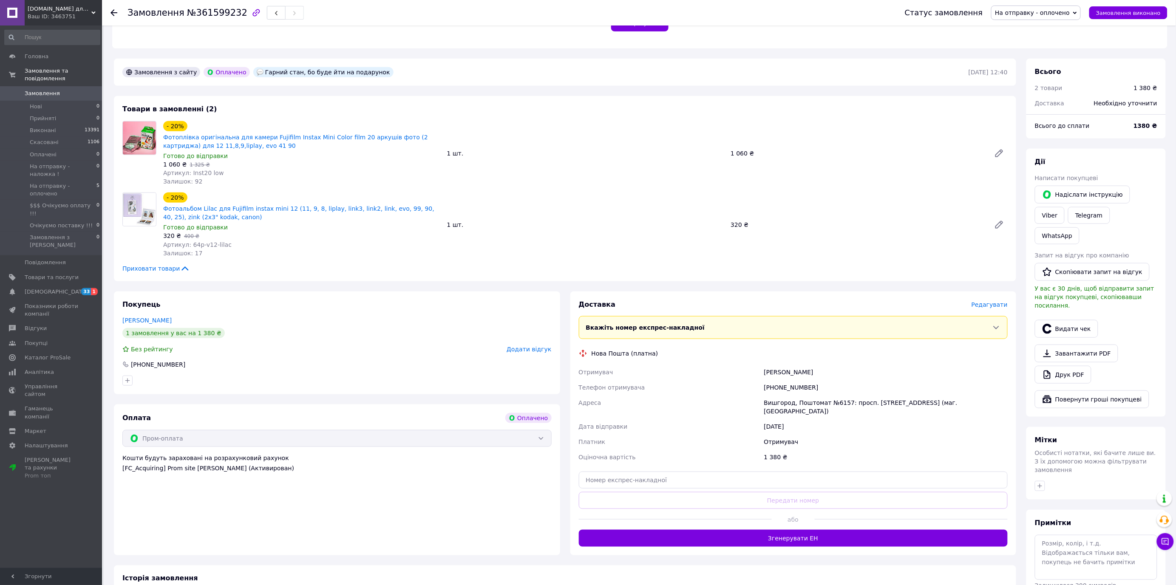
scroll to position [189, 0]
click at [197, 264] on div "Приховати товари" at bounding box center [564, 268] width 885 height 8
drag, startPoint x: 200, startPoint y: 233, endPoint x: 210, endPoint y: 234, distance: 9.8
click at [210, 241] on span "Артикул: 64p-v12-lilac" at bounding box center [197, 244] width 68 height 7
click at [597, 218] on div "1 шт." at bounding box center [586, 224] width 284 height 12
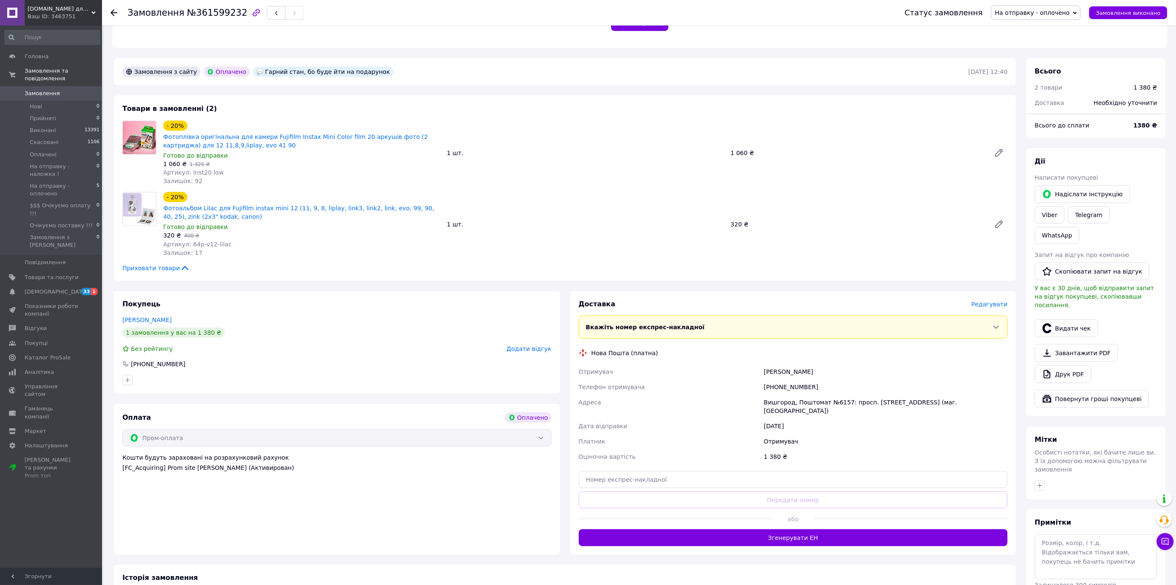
click at [1001, 301] on span "Редагувати" at bounding box center [989, 304] width 36 height 7
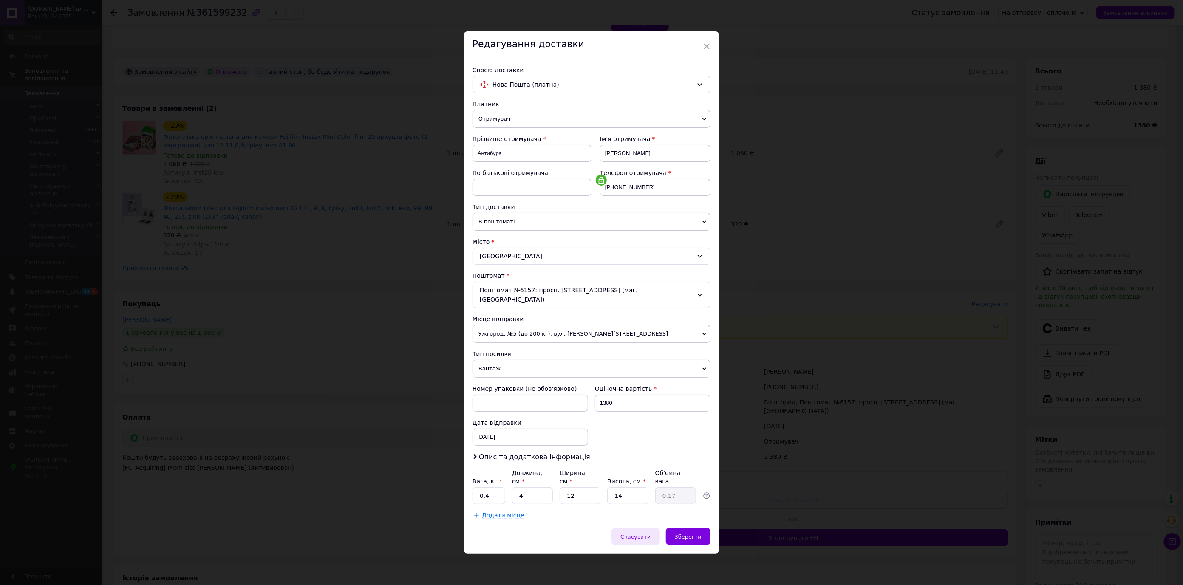
click at [639, 532] on div "Скасувати" at bounding box center [635, 536] width 48 height 17
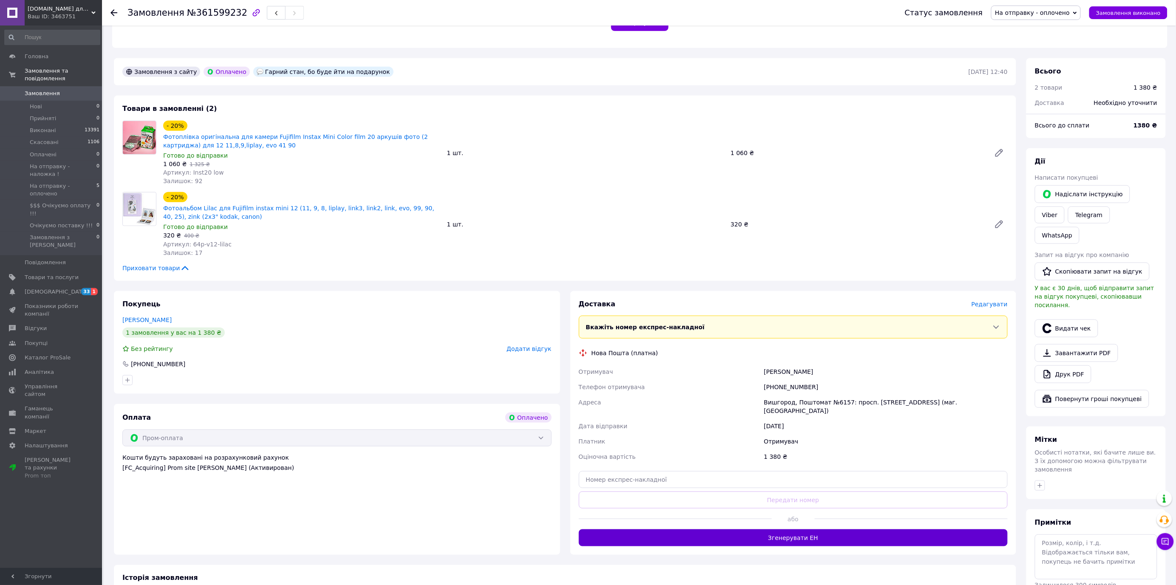
click at [778, 529] on button "Згенерувати ЕН" at bounding box center [793, 537] width 429 height 17
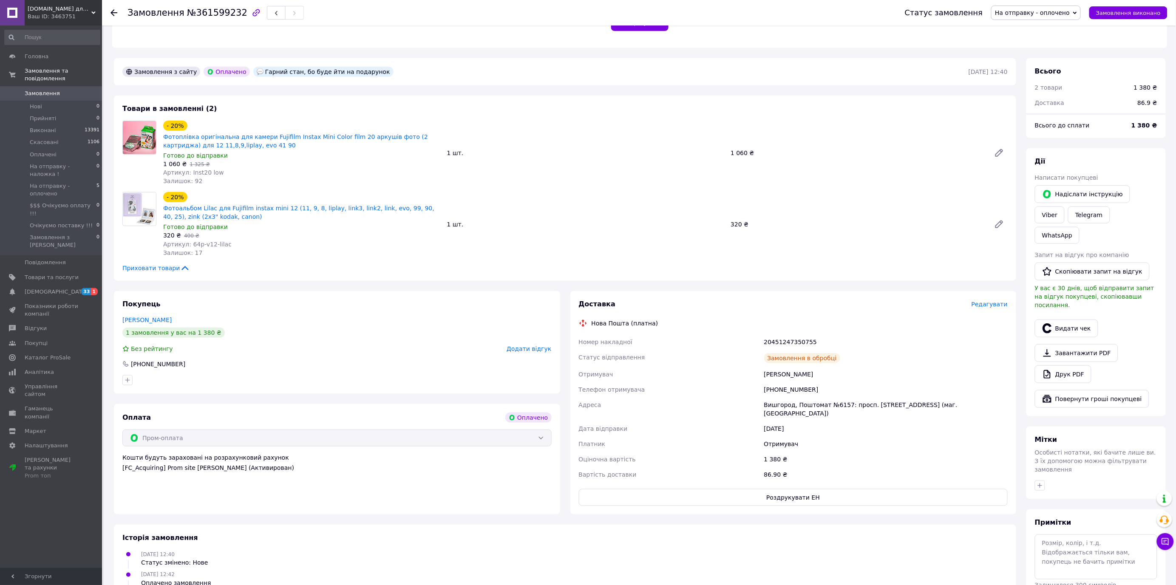
click at [788, 489] on button "Роздрукувати ЕН" at bounding box center [793, 497] width 429 height 17
click at [892, 96] on div "Товари в замовленні (2) - 20% Фотоплівка оригінальна для камери Fujifilm Instax…" at bounding box center [565, 188] width 902 height 185
click at [1115, 8] on button "Замовлення виконано" at bounding box center [1128, 12] width 78 height 13
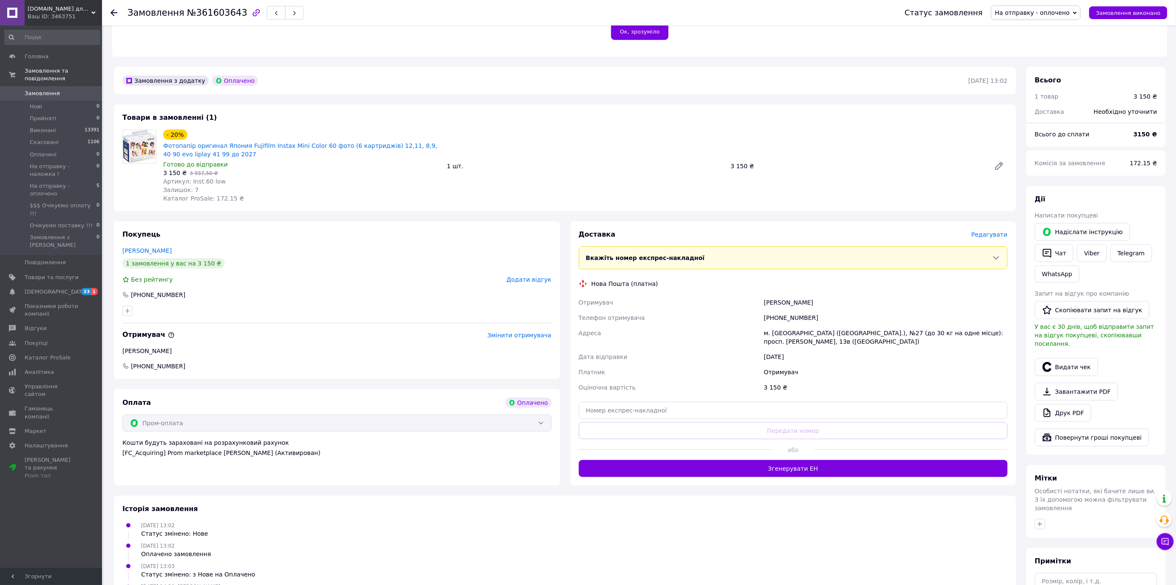
scroll to position [189, 0]
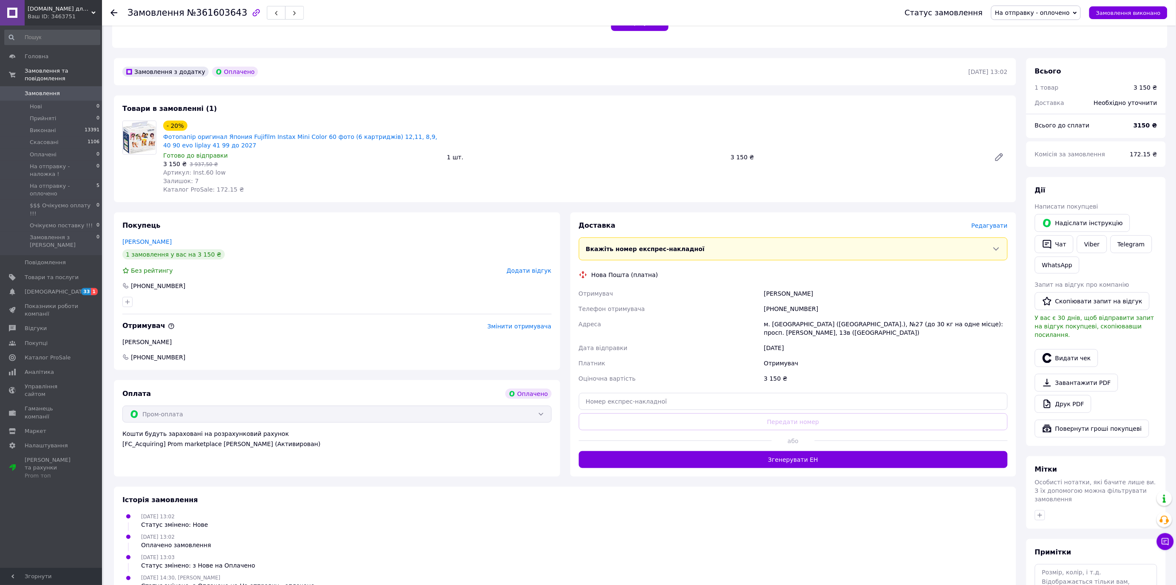
click at [986, 222] on span "Редагувати" at bounding box center [989, 225] width 36 height 7
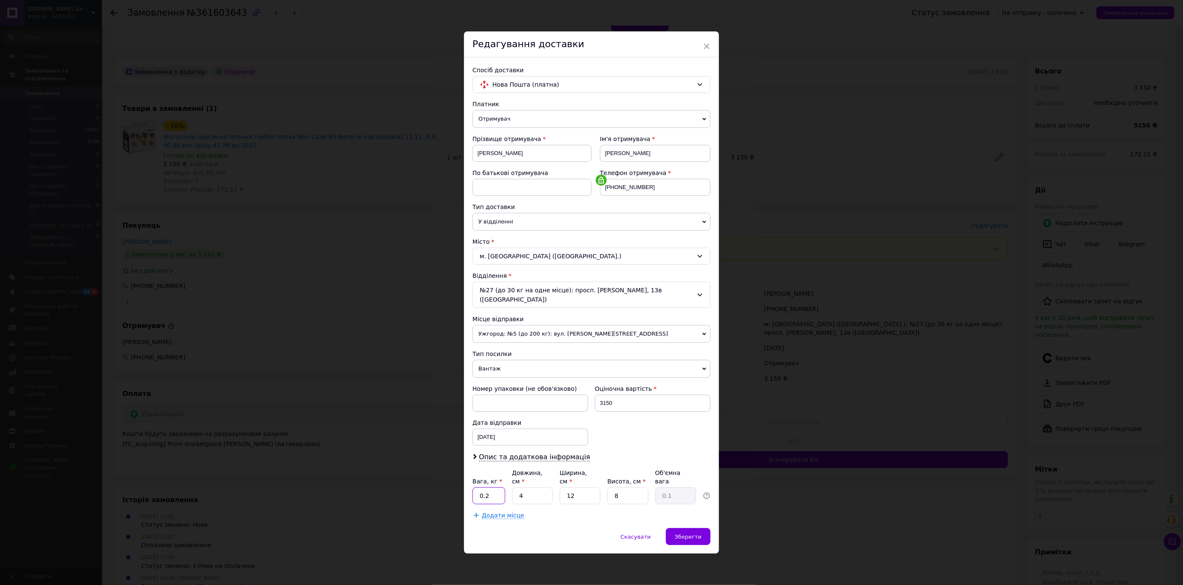
click at [493, 493] on input "0.2" at bounding box center [489, 495] width 33 height 17
type input "0.5"
click at [692, 528] on div "Зберегти" at bounding box center [688, 536] width 45 height 17
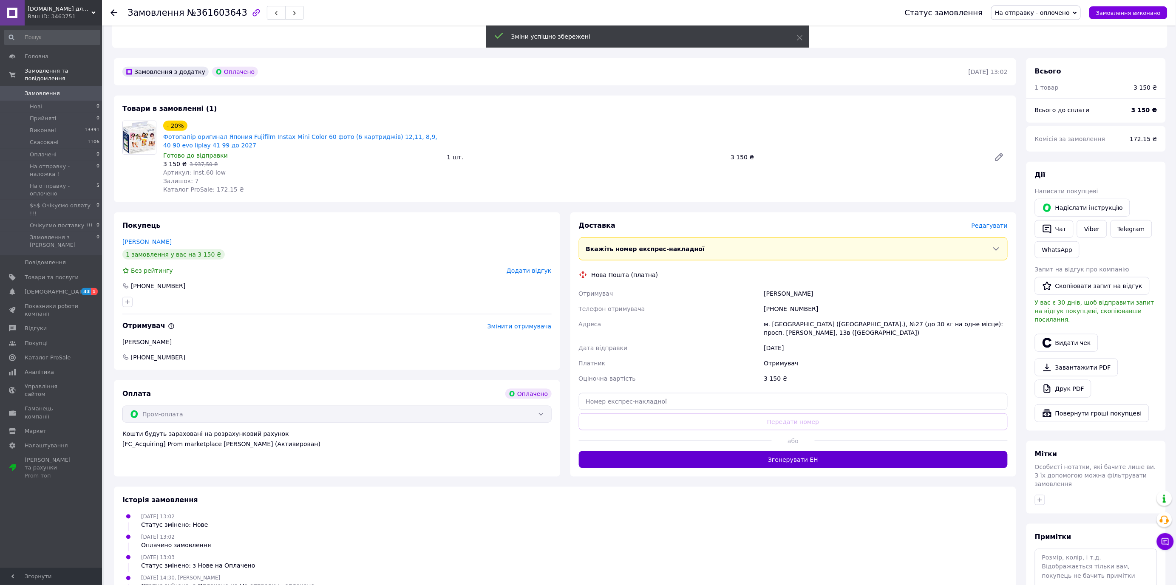
click at [800, 451] on button "Згенерувати ЕН" at bounding box center [793, 459] width 429 height 17
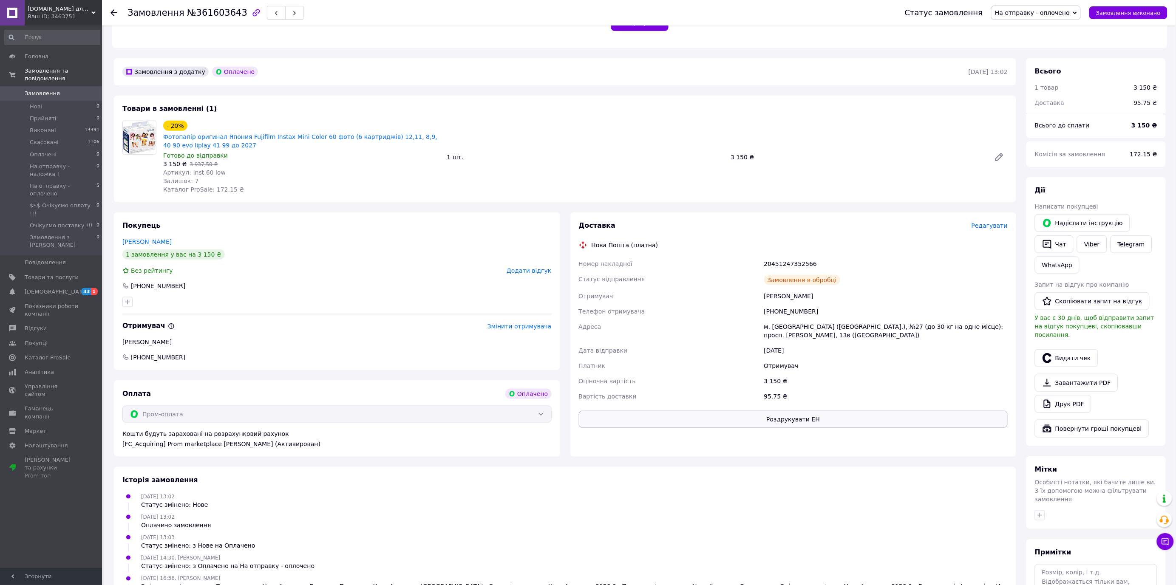
click at [768, 411] on button "Роздрукувати ЕН" at bounding box center [793, 419] width 429 height 17
click at [954, 133] on div "- 20% Фотопапір оригинал Япония Fujifilm Instax Mini Color 60 фото (6 картриджі…" at bounding box center [585, 157] width 851 height 76
click at [1145, 13] on span "Замовлення виконано" at bounding box center [1128, 13] width 65 height 6
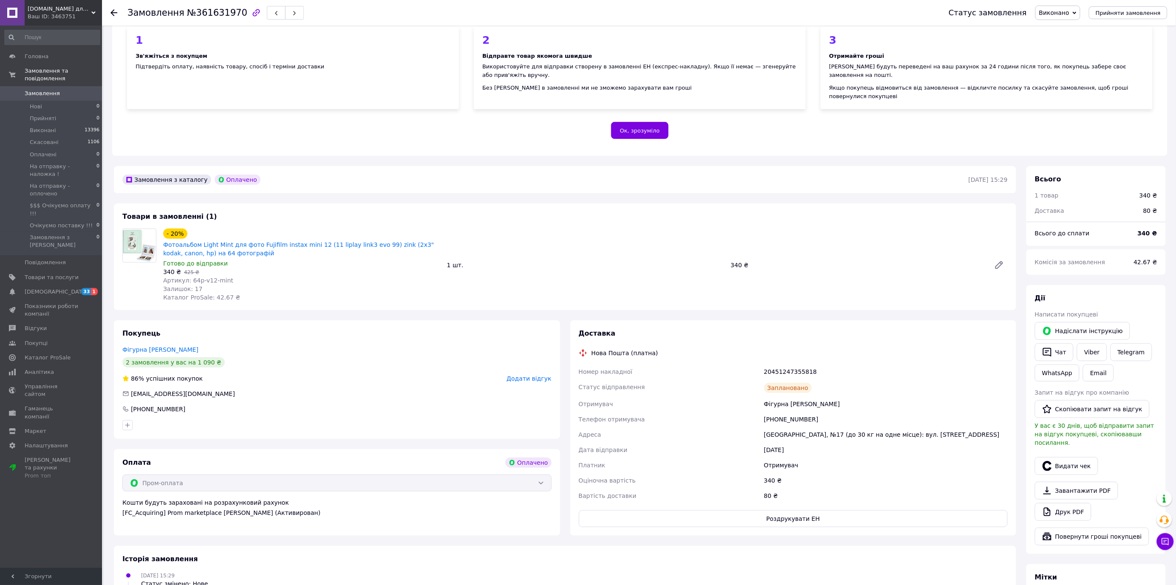
scroll to position [94, 0]
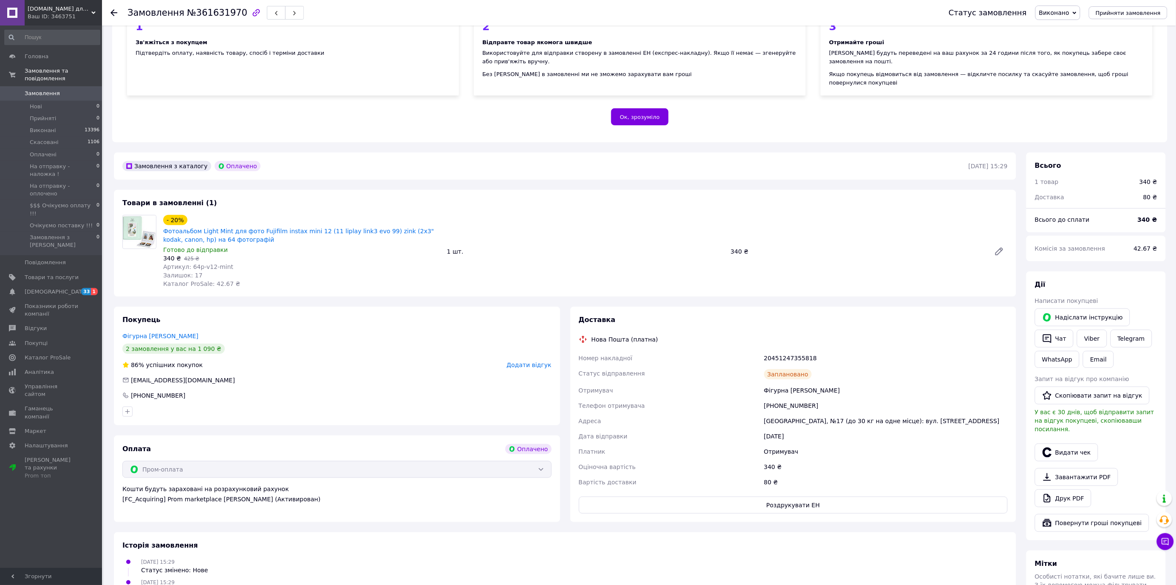
click at [787, 398] on div "[PHONE_NUMBER]" at bounding box center [885, 405] width 247 height 15
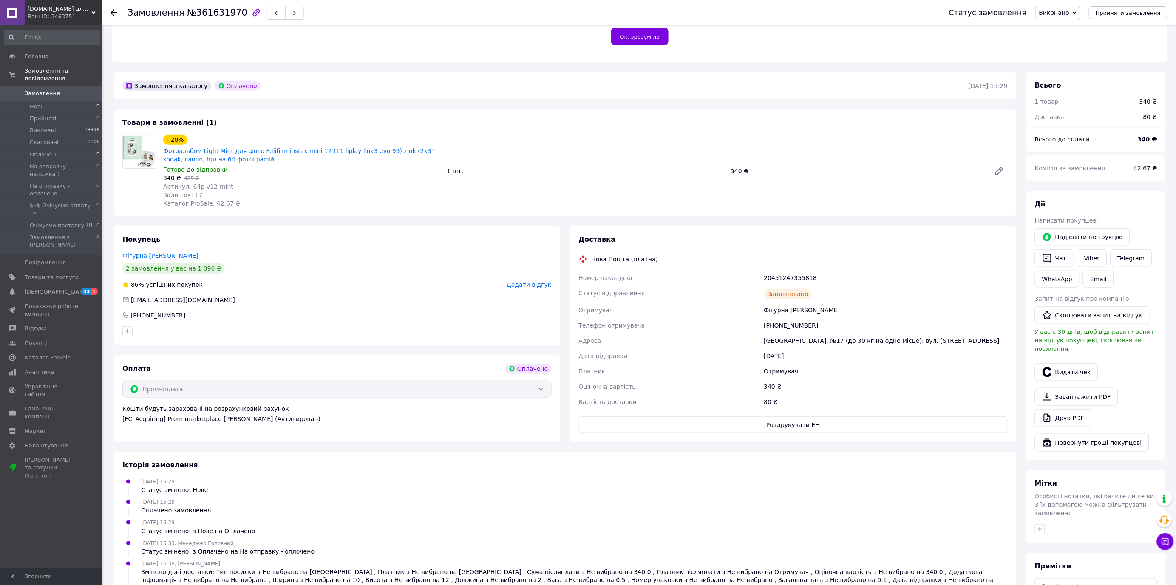
scroll to position [189, 0]
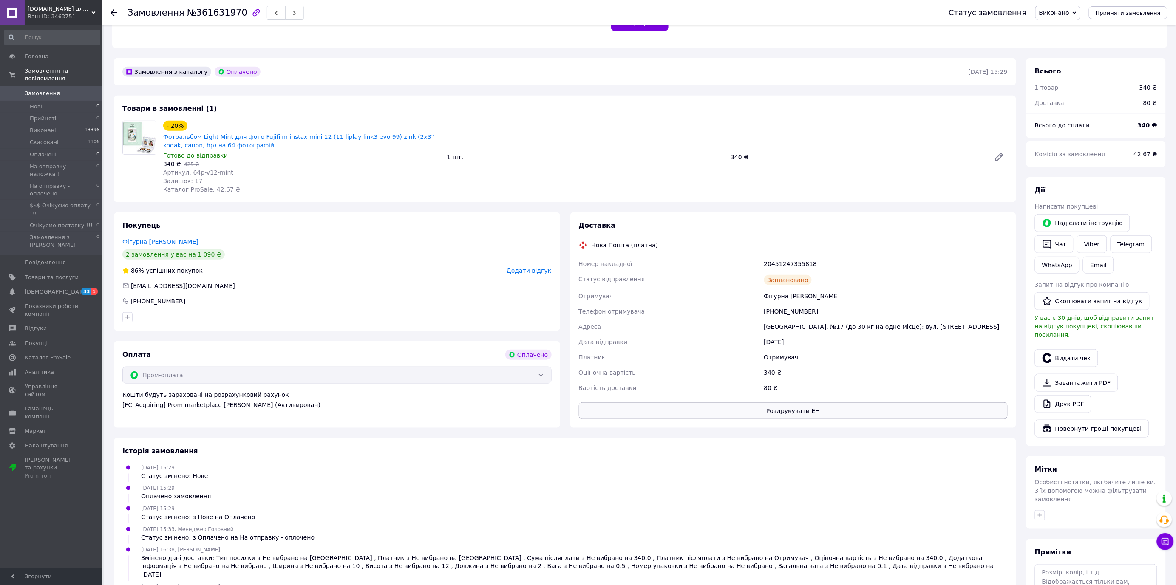
click at [775, 405] on button "Роздрукувати ЕН" at bounding box center [793, 410] width 429 height 17
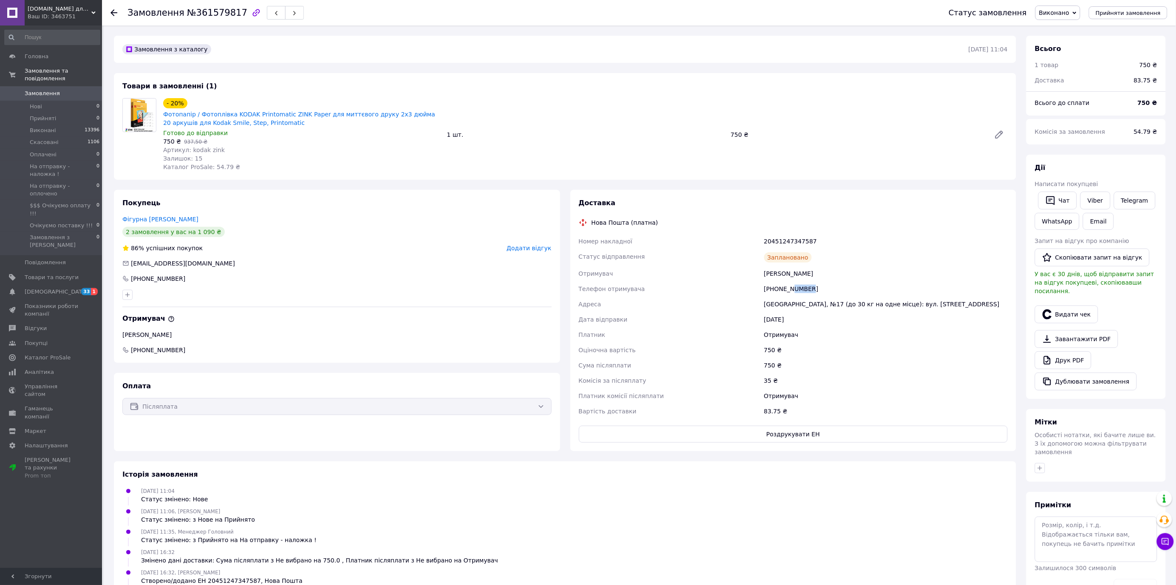
drag, startPoint x: 790, startPoint y: 290, endPoint x: 817, endPoint y: 290, distance: 26.8
click at [817, 290] on div "+380509021988" at bounding box center [885, 288] width 247 height 15
drag, startPoint x: 793, startPoint y: 240, endPoint x: 816, endPoint y: 240, distance: 22.5
click at [816, 240] on div "20451247347587" at bounding box center [885, 241] width 247 height 15
click at [809, 247] on div "20451247347587" at bounding box center [885, 241] width 247 height 15
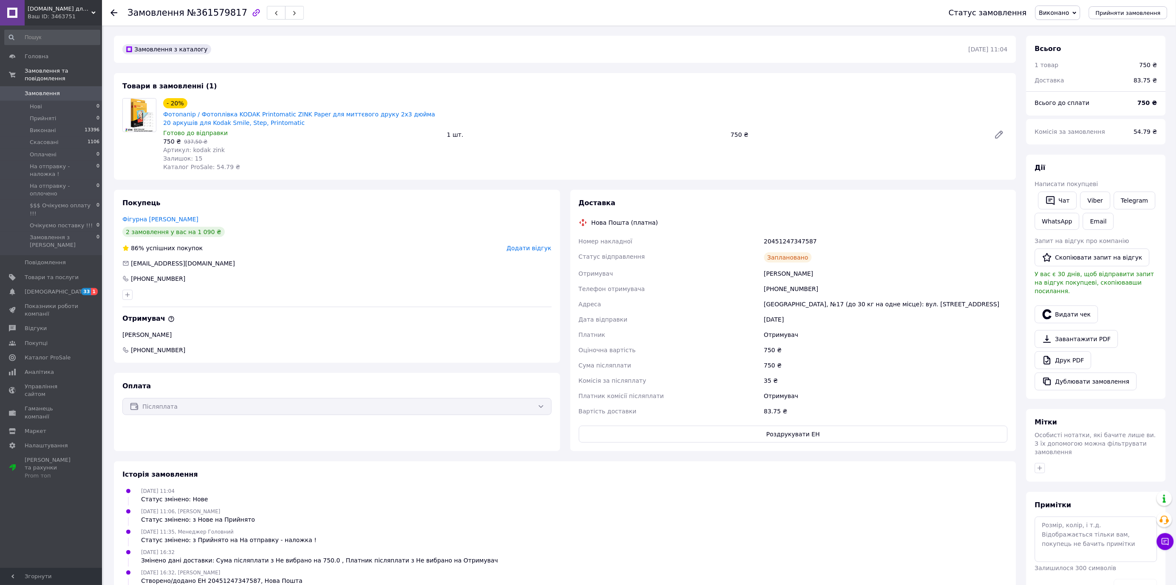
click at [1064, 11] on span "Виконано" at bounding box center [1054, 12] width 30 height 7
click at [1067, 42] on li "Скасовано" at bounding box center [1076, 42] width 80 height 13
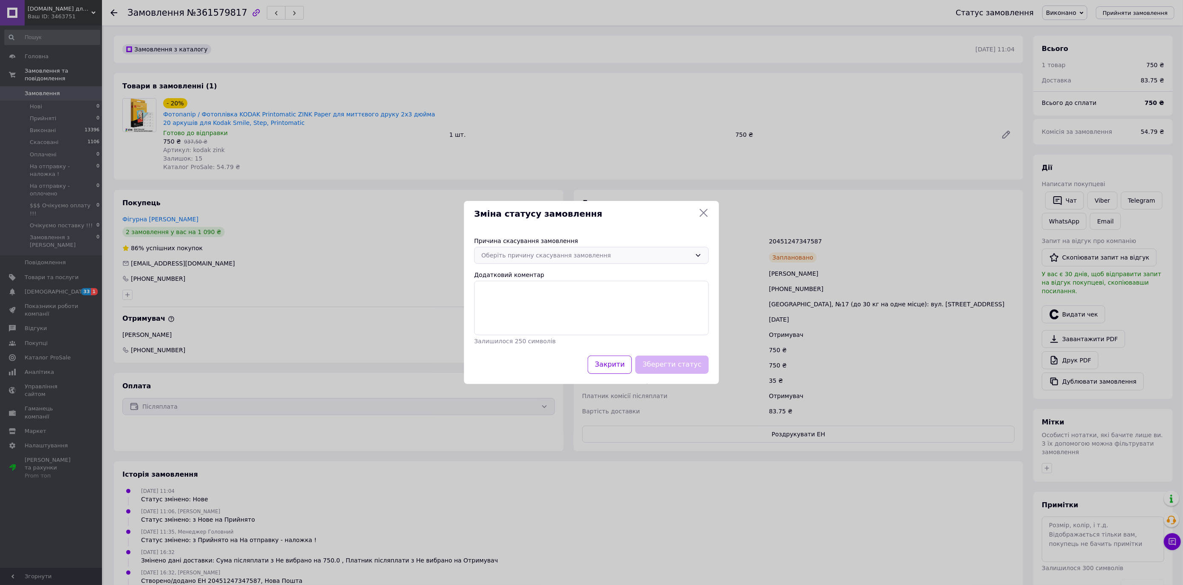
click at [516, 255] on div "Оберіть причину скасування замовлення" at bounding box center [586, 255] width 210 height 9
click at [524, 317] on li "На прохання покупця" at bounding box center [592, 322] width 234 height 16
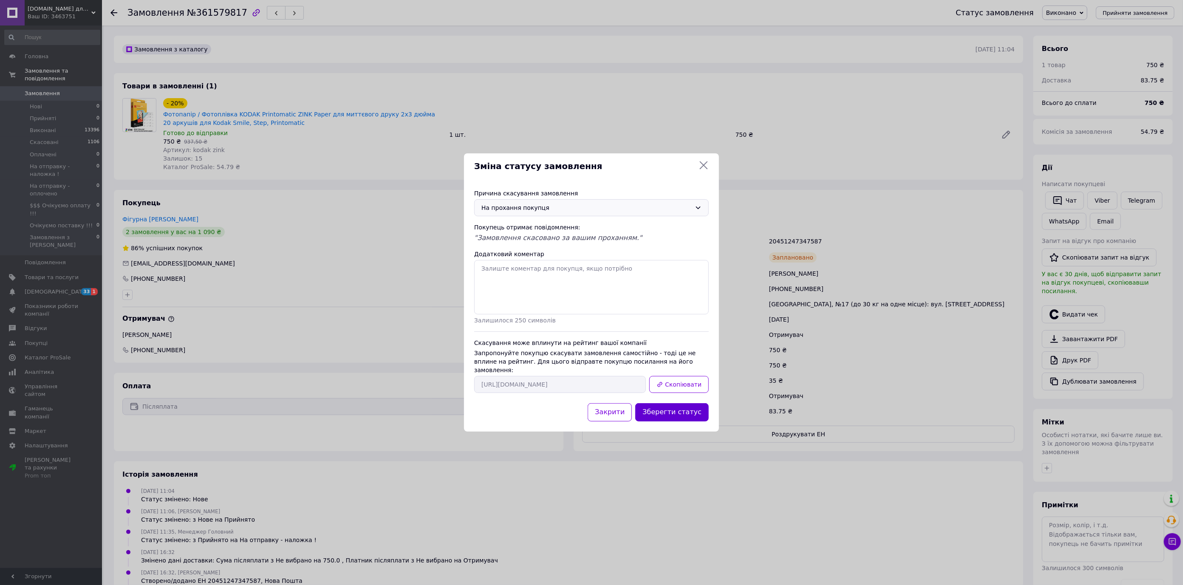
click button "Зберегти статус"
